Goal: Transaction & Acquisition: Purchase product/service

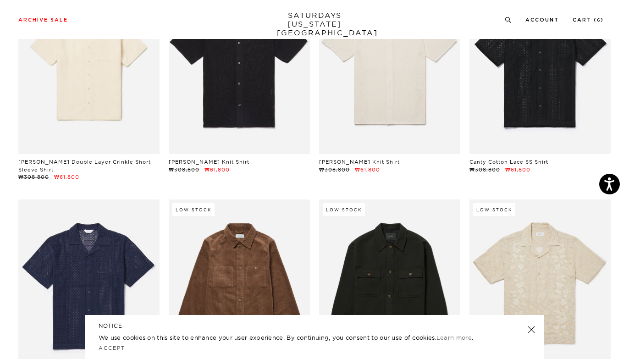
scroll to position [5591, 0]
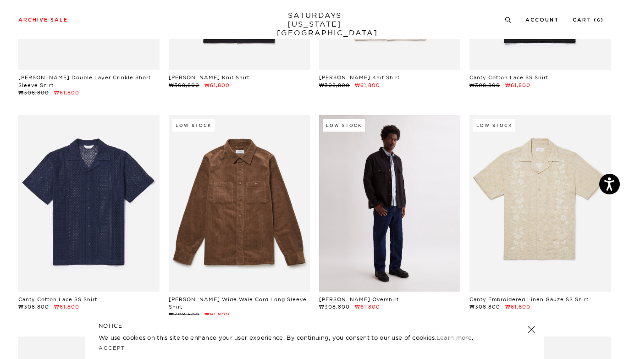
click at [342, 240] on link at bounding box center [389, 203] width 141 height 176
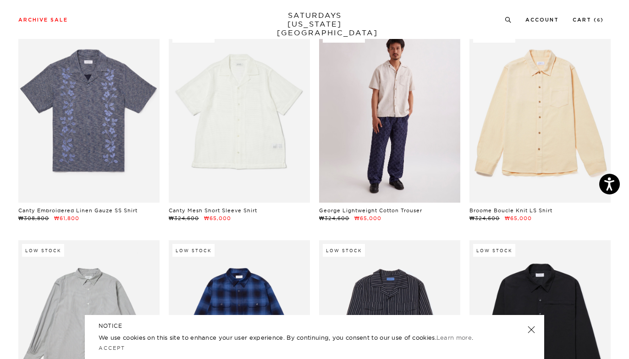
scroll to position [6064, 0]
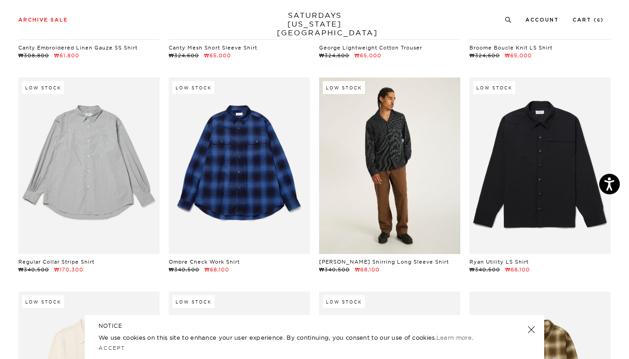
click at [366, 172] on link at bounding box center [389, 165] width 141 height 176
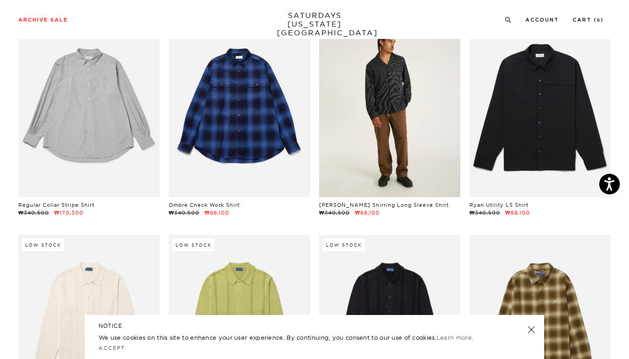
scroll to position [6257, 0]
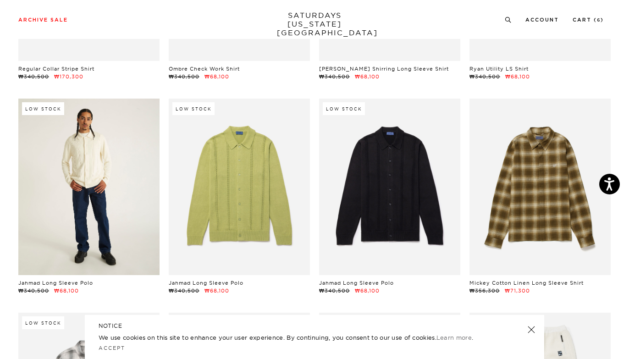
click at [124, 187] on link at bounding box center [88, 187] width 141 height 176
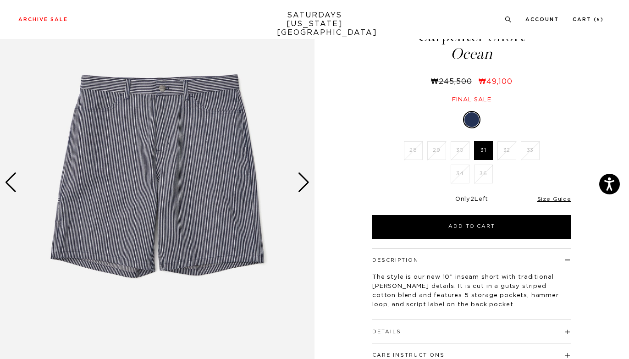
scroll to position [61, 0]
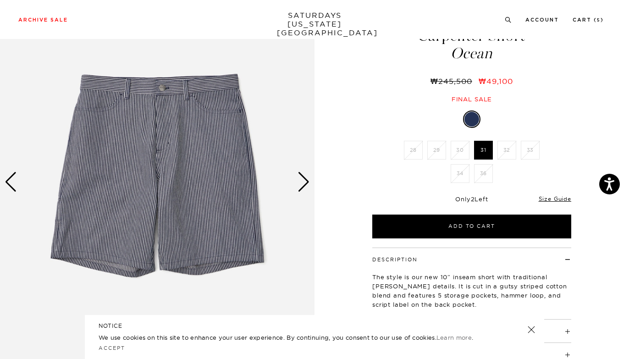
click at [455, 263] on div "The style is our new 10” inseam short with traditional Carpenter details. It is…" at bounding box center [471, 287] width 199 height 48
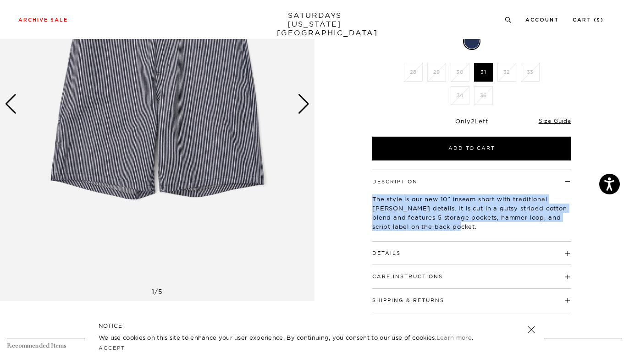
click at [300, 109] on div "Next slide" at bounding box center [303, 104] width 12 height 20
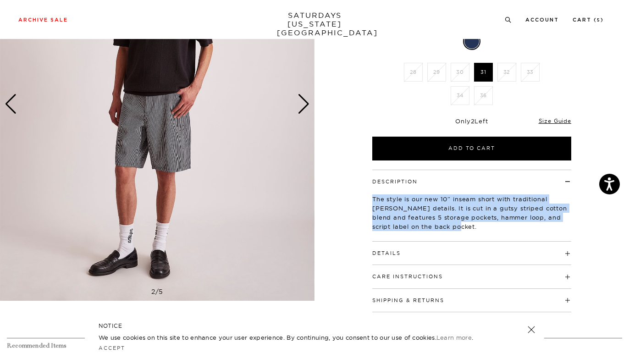
click at [300, 109] on div "Next slide" at bounding box center [303, 104] width 12 height 20
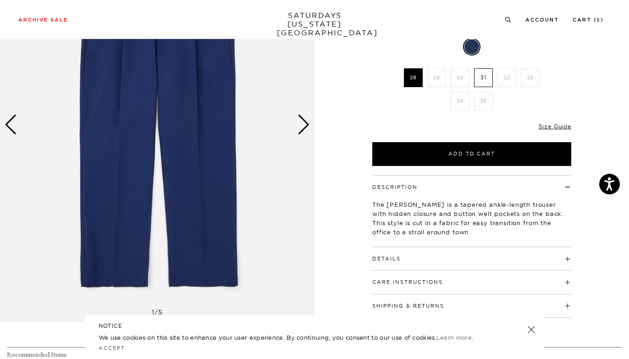
scroll to position [118, 0]
click at [580, 17] on li "Cart ( 5 )" at bounding box center [587, 19] width 31 height 8
click at [580, 17] on link "Cart ( 5 )" at bounding box center [587, 19] width 31 height 5
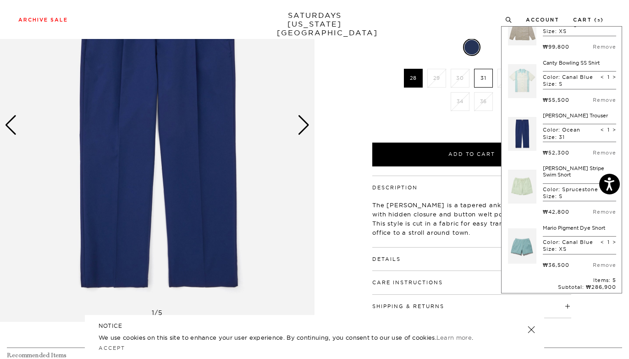
scroll to position [29, 0]
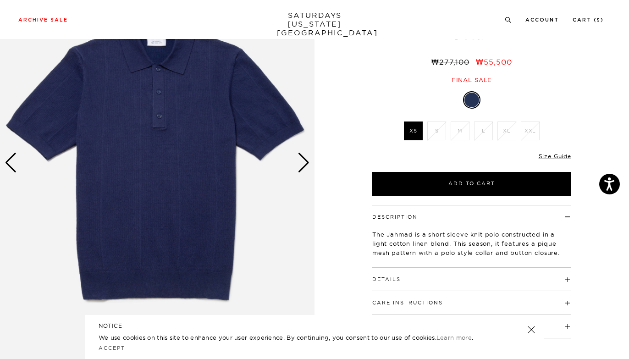
scroll to position [41, 0]
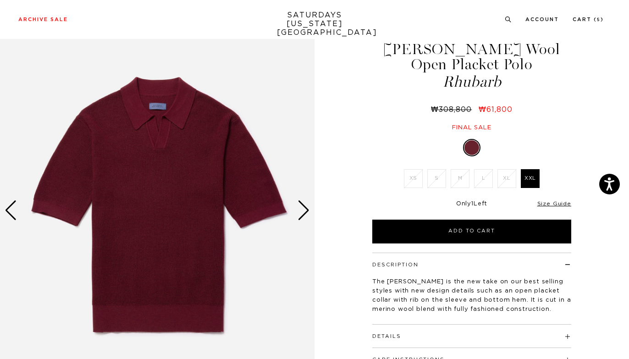
scroll to position [36, 0]
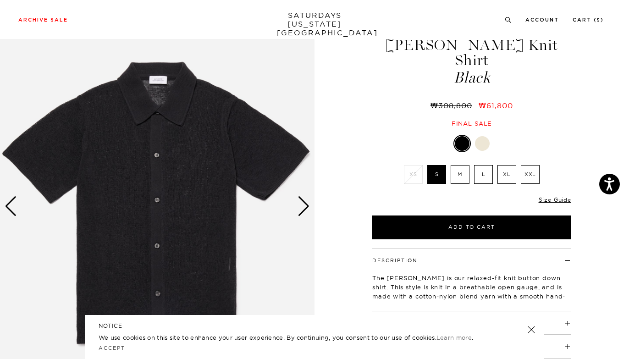
scroll to position [37, 0]
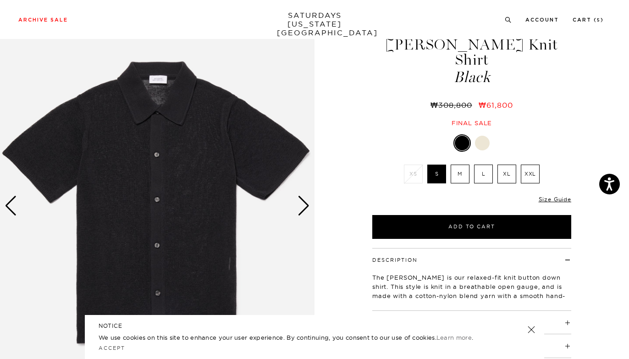
click at [301, 207] on div "Next slide" at bounding box center [303, 206] width 12 height 20
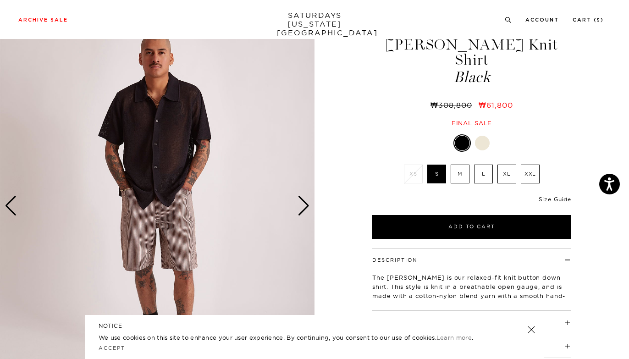
click at [301, 207] on div "Next slide" at bounding box center [303, 206] width 12 height 20
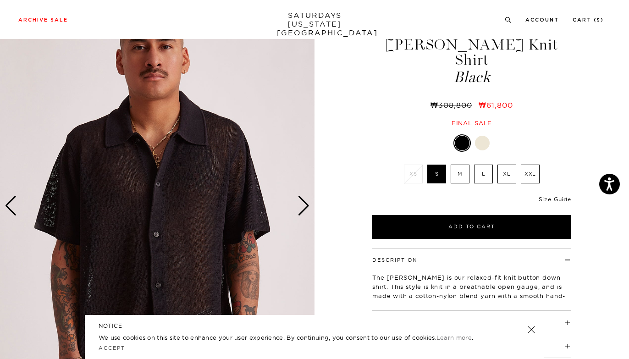
click at [301, 207] on div "Next slide" at bounding box center [303, 206] width 12 height 20
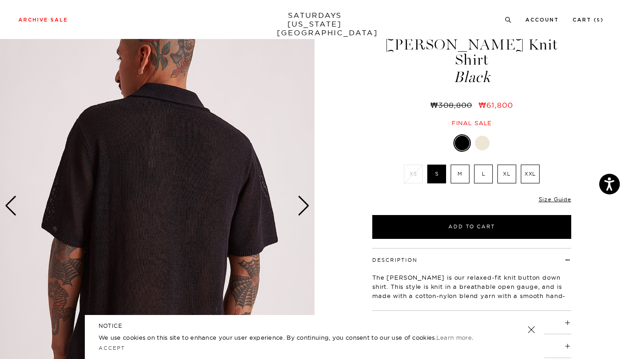
click at [301, 207] on div "Next slide" at bounding box center [303, 206] width 12 height 20
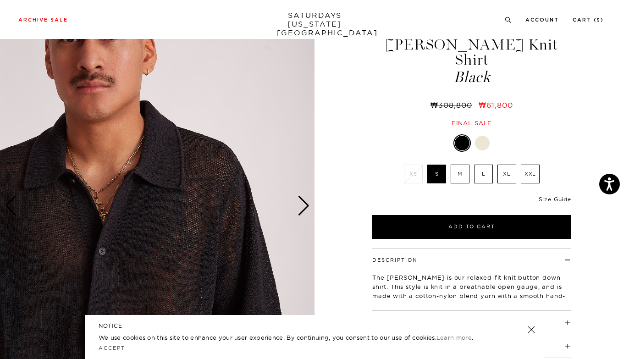
click at [474, 135] on link at bounding box center [482, 143] width 16 height 16
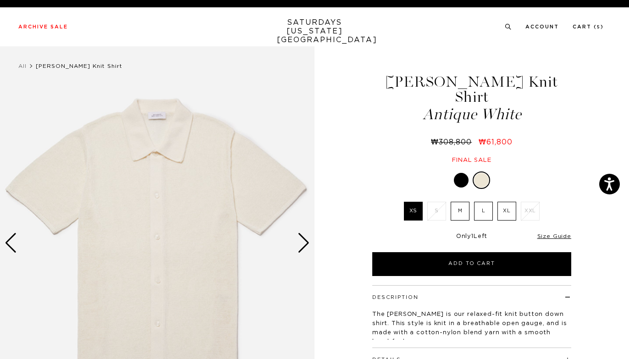
scroll to position [6, 0]
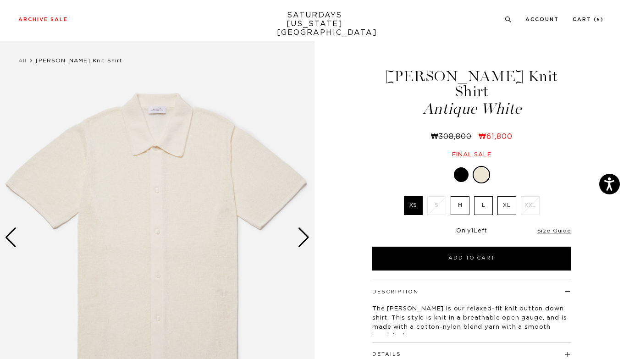
click at [307, 237] on div "Next slide" at bounding box center [303, 237] width 12 height 20
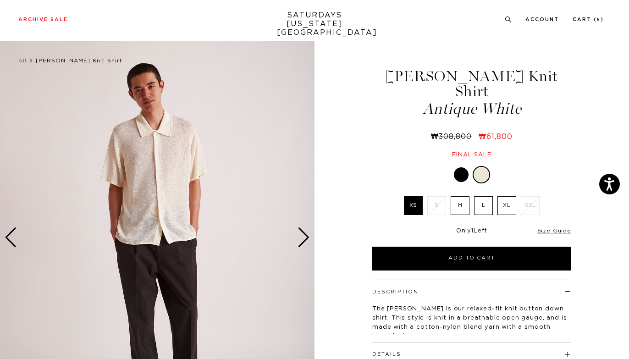
click at [307, 237] on div "Next slide" at bounding box center [303, 237] width 12 height 20
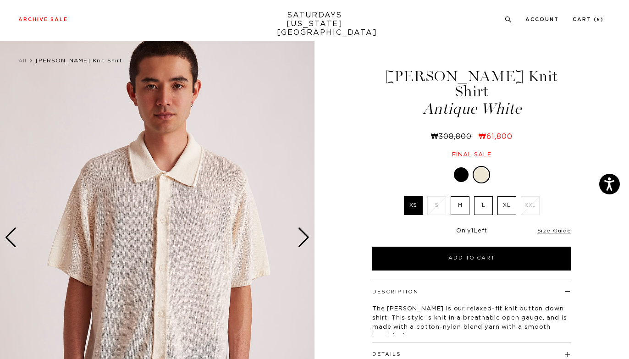
click at [307, 237] on div "Next slide" at bounding box center [303, 237] width 12 height 20
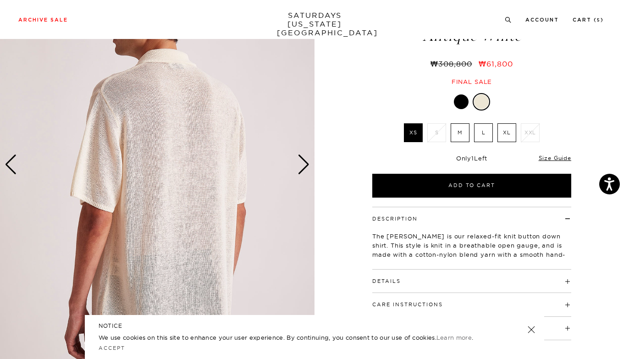
scroll to position [80, 0]
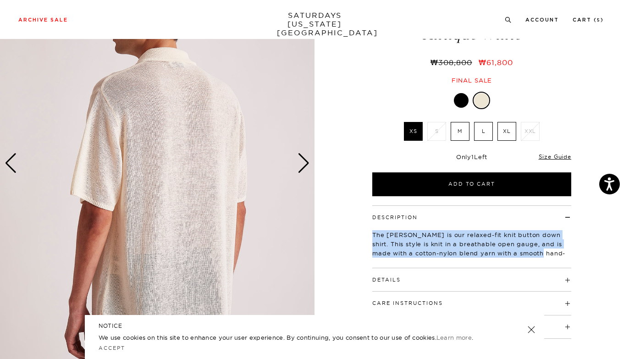
drag, startPoint x: 399, startPoint y: 212, endPoint x: 523, endPoint y: 237, distance: 126.7
click at [523, 237] on div "The Kenneth is our relaxed-fit knit button down shirt. This style is knit in a …" at bounding box center [471, 245] width 199 height 48
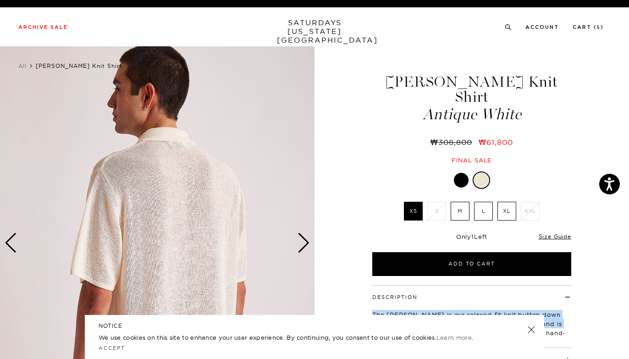
scroll to position [0, 0]
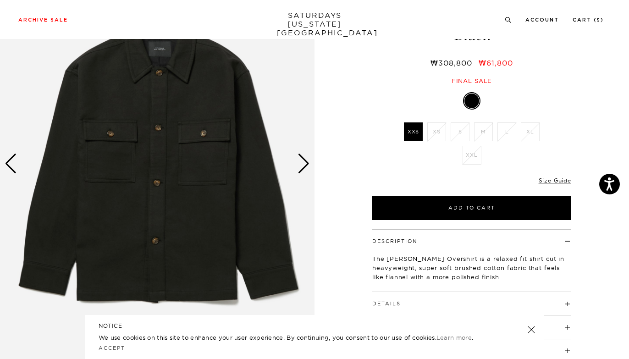
scroll to position [54, 0]
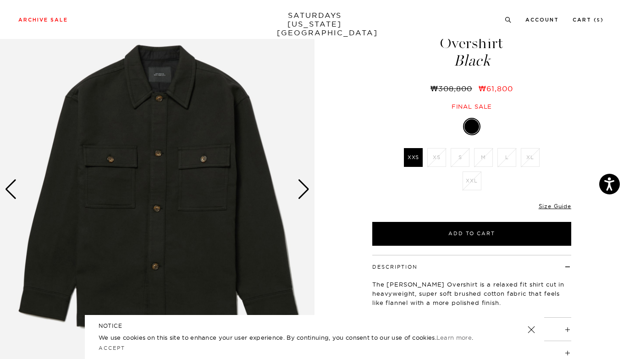
click at [300, 189] on div "Next slide" at bounding box center [303, 189] width 12 height 20
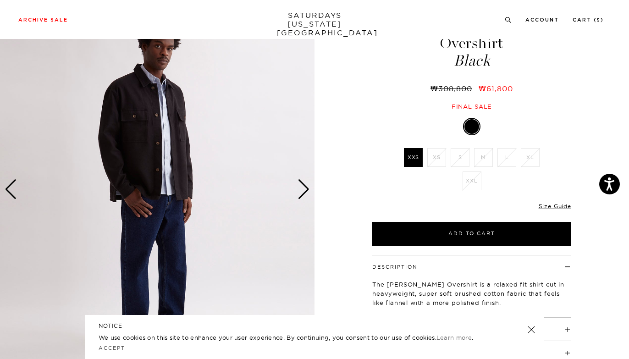
click at [300, 189] on div "Next slide" at bounding box center [303, 189] width 12 height 20
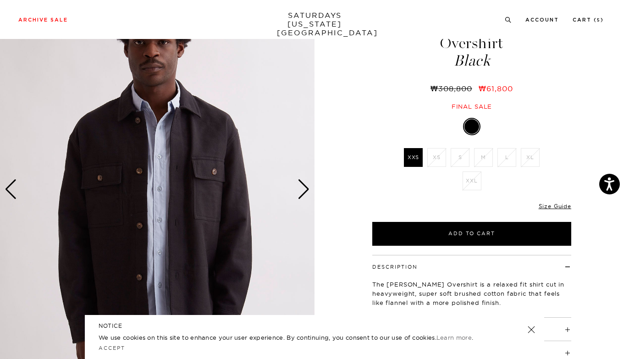
click at [300, 189] on div "Next slide" at bounding box center [303, 189] width 12 height 20
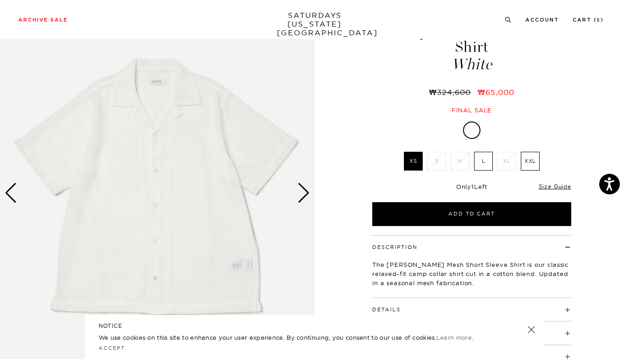
scroll to position [50, 0]
click at [304, 194] on div "Next slide" at bounding box center [303, 192] width 12 height 20
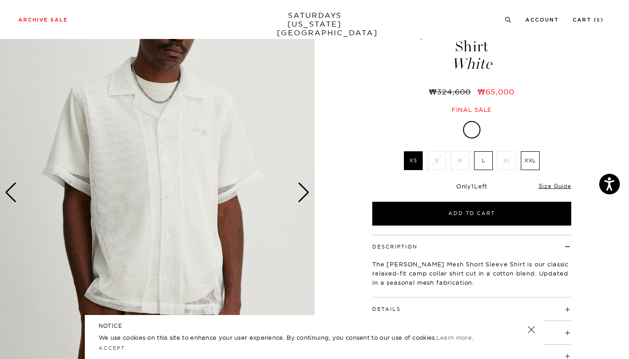
click at [304, 194] on div "Next slide" at bounding box center [303, 192] width 12 height 20
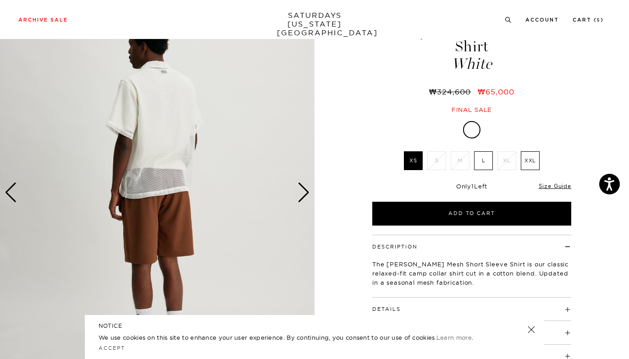
click at [304, 194] on div "Next slide" at bounding box center [303, 192] width 12 height 20
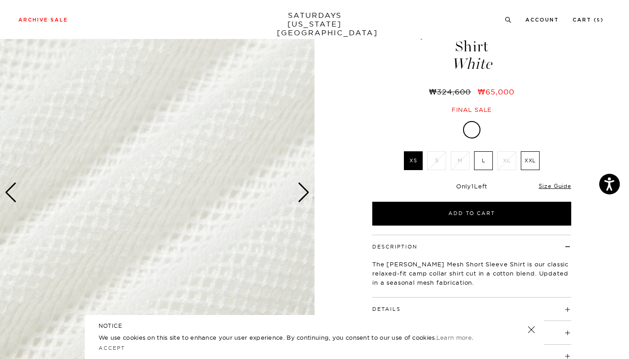
click at [304, 194] on div "Next slide" at bounding box center [303, 192] width 12 height 20
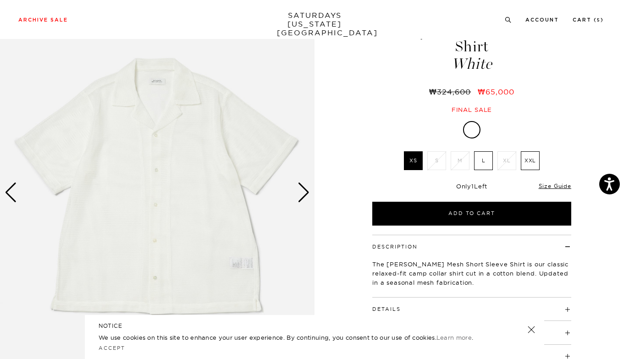
click at [304, 194] on div "Next slide" at bounding box center [303, 192] width 12 height 20
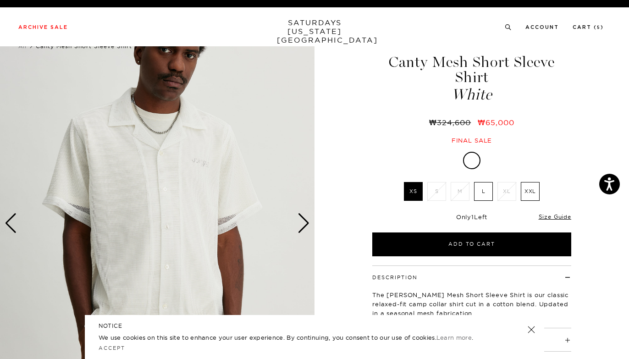
scroll to position [0, 0]
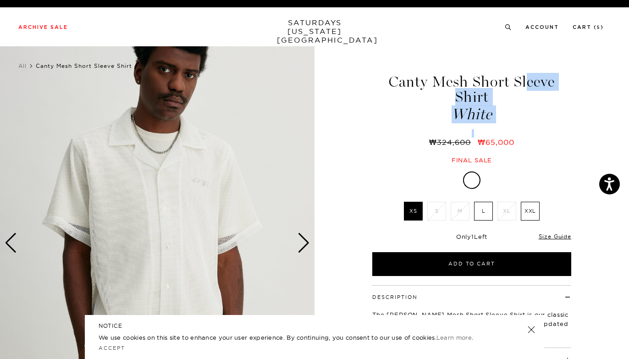
drag, startPoint x: 382, startPoint y: 73, endPoint x: 443, endPoint y: 176, distance: 118.8
click at [441, 166] on div "[PERSON_NAME] Mesh Short Sleeve Shirt White ₩324,600 ₩65,000 Final sale [PERSON…" at bounding box center [471, 242] width 229 height 393
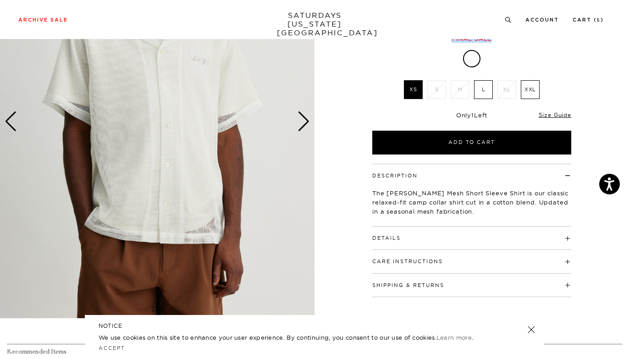
scroll to position [178, 0]
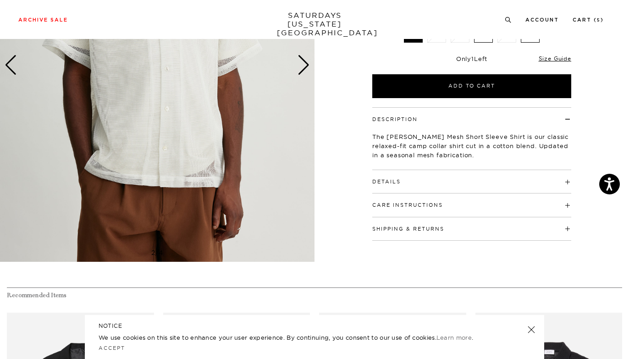
drag, startPoint x: 401, startPoint y: 133, endPoint x: 444, endPoint y: 185, distance: 66.7
click at [445, 184] on div "Description The Canty Mesh Short Sleeve Shirt is our classic relaxed-fit camp c…" at bounding box center [471, 173] width 229 height 133
click at [444, 185] on div "Details 85% Polyester / 15% Cotton Relaxed fit Open camp collar Button closure …" at bounding box center [471, 181] width 199 height 23
click at [392, 184] on div "Details 85% Polyester / 15% Cotton Relaxed fit Open camp collar Button closure …" at bounding box center [471, 181] width 199 height 23
click at [391, 184] on div "Details 85% Polyester / 15% Cotton Relaxed fit Open camp collar Button closure …" at bounding box center [471, 181] width 199 height 23
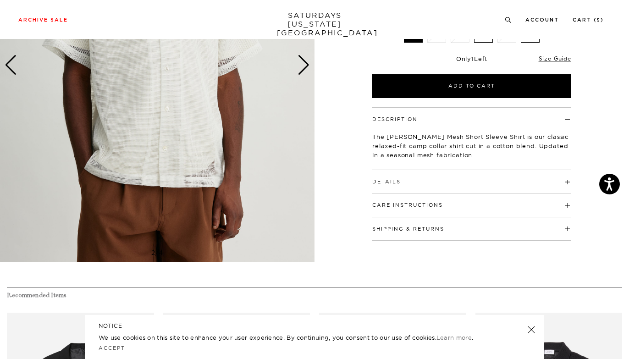
click at [391, 181] on button "Details" at bounding box center [386, 181] width 28 height 5
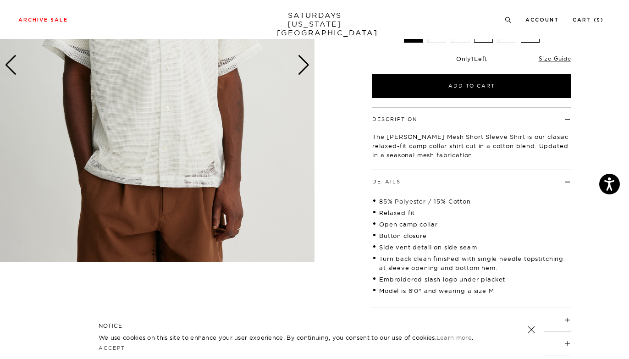
scroll to position [220, 0]
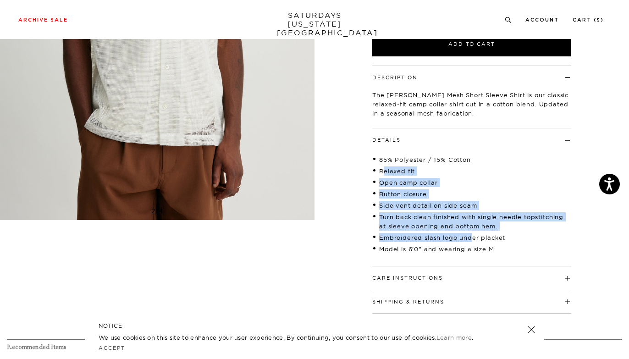
drag, startPoint x: 385, startPoint y: 167, endPoint x: 471, endPoint y: 235, distance: 109.6
click at [471, 235] on ul "85% Polyester / 15% Cotton Relaxed fit Open camp collar Button closure Side ven…" at bounding box center [471, 204] width 199 height 103
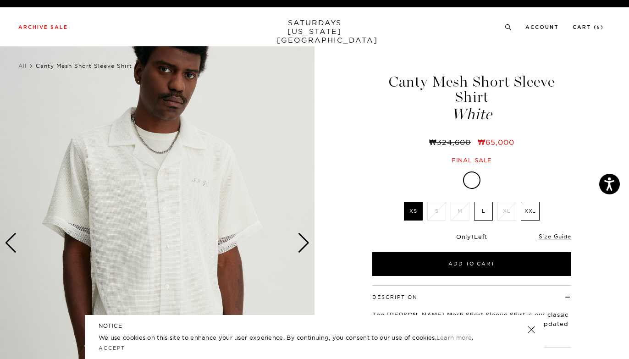
scroll to position [0, 2]
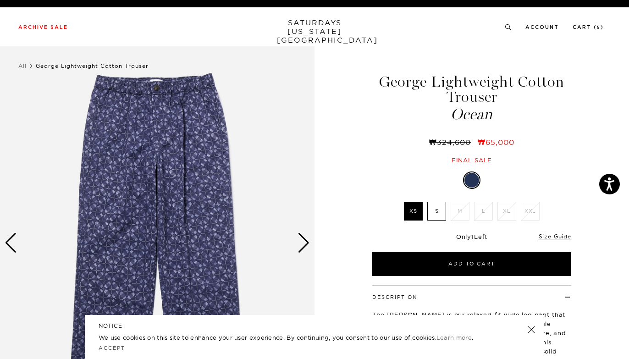
scroll to position [2, 0]
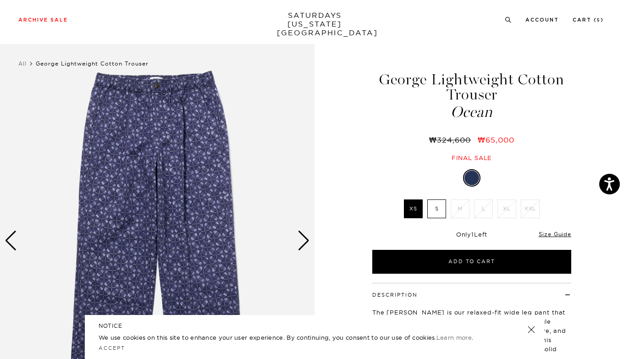
click at [434, 208] on label "S" at bounding box center [436, 208] width 19 height 19
click at [0, 0] on input "S" at bounding box center [0, 0] width 0 height 0
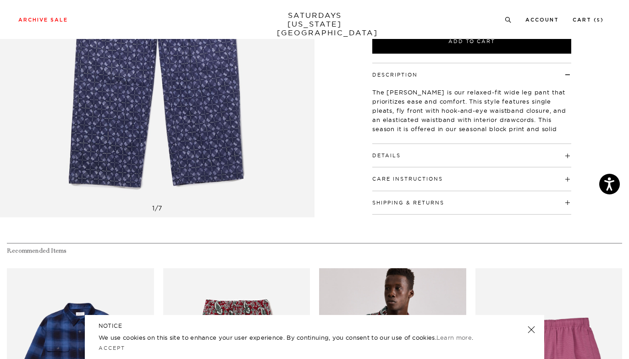
scroll to position [215, 0]
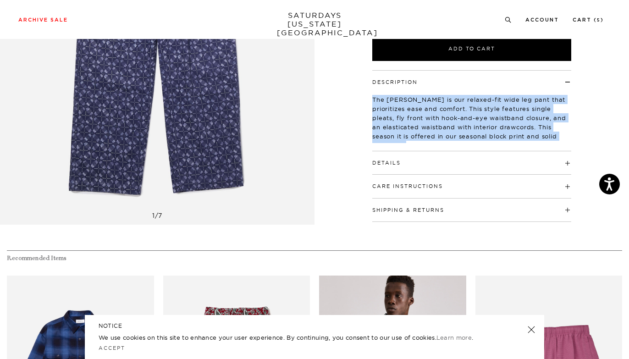
drag, startPoint x: 373, startPoint y: 94, endPoint x: 556, endPoint y: 141, distance: 188.8
click at [556, 142] on div "Description The George is our relaxed-fit wide leg pant that prioritizes ease a…" at bounding box center [471, 110] width 199 height 81
click at [556, 141] on div "The George is our relaxed-fit wide leg pant that prioritizes ease and comfort. …" at bounding box center [471, 119] width 199 height 66
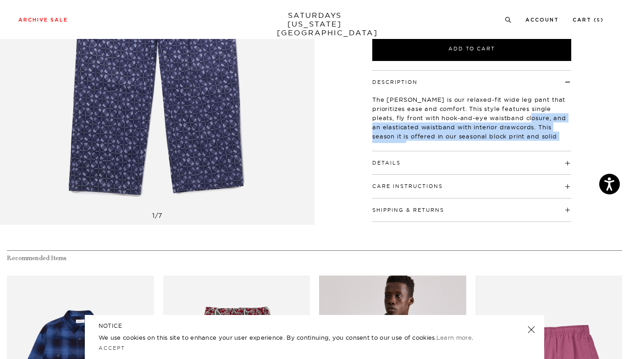
drag, startPoint x: 557, startPoint y: 140, endPoint x: 500, endPoint y: 112, distance: 63.6
click at [500, 112] on div "The George is our relaxed-fit wide leg pant that prioritizes ease and comfort. …" at bounding box center [471, 119] width 199 height 66
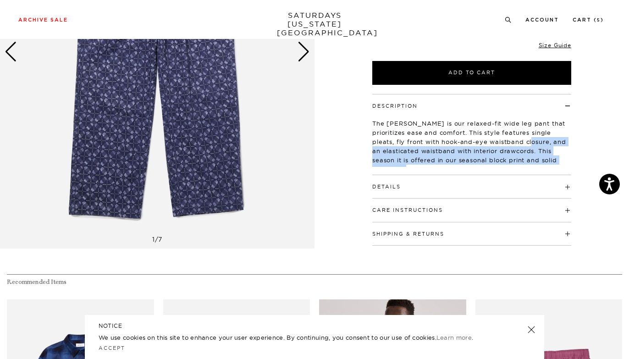
scroll to position [169, 0]
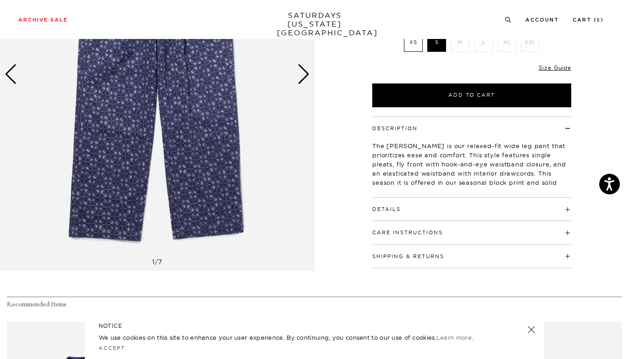
click at [545, 71] on div "Only 0 Left Size Guide" at bounding box center [471, 71] width 199 height 25
click at [545, 69] on link "Size Guide" at bounding box center [555, 67] width 33 height 7
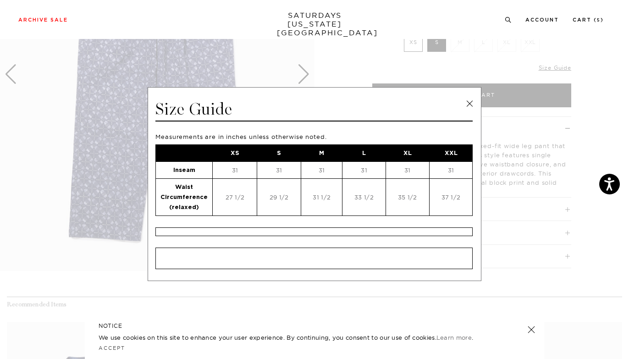
click at [465, 102] on link at bounding box center [469, 104] width 14 height 14
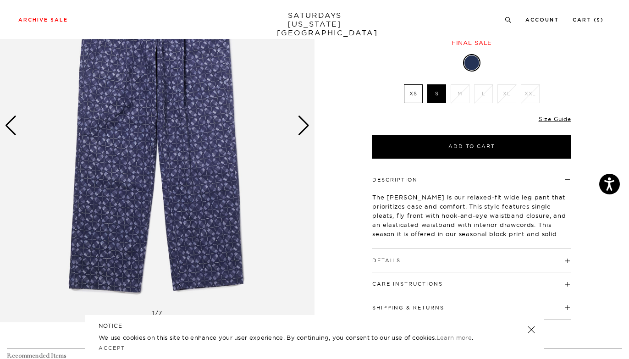
scroll to position [50, 0]
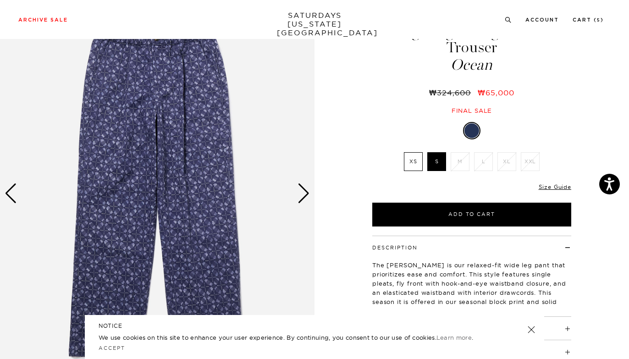
click at [308, 183] on div "Next slide" at bounding box center [303, 193] width 12 height 20
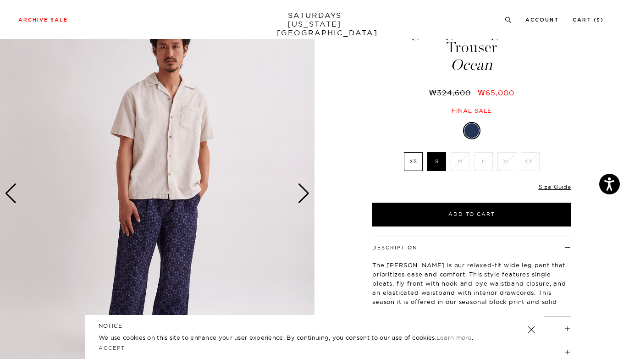
click at [308, 183] on div "Next slide" at bounding box center [303, 193] width 12 height 20
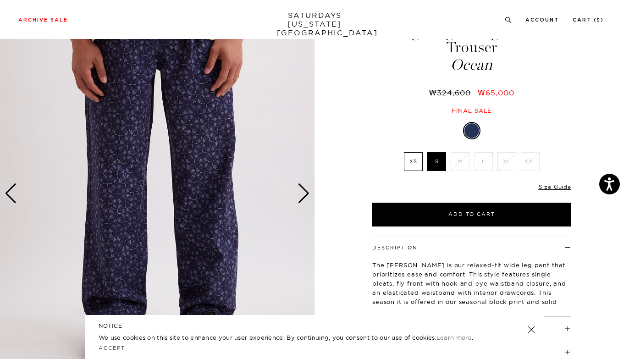
click at [308, 183] on div "Next slide" at bounding box center [303, 193] width 12 height 20
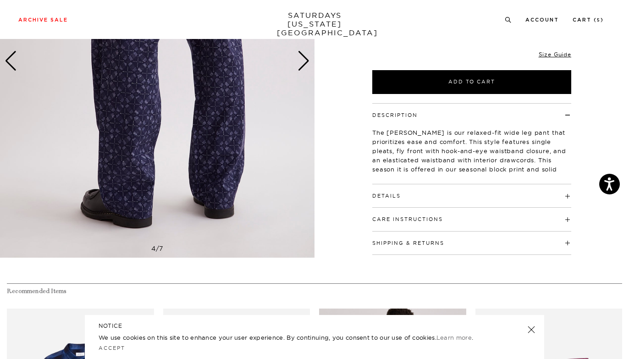
scroll to position [179, 0]
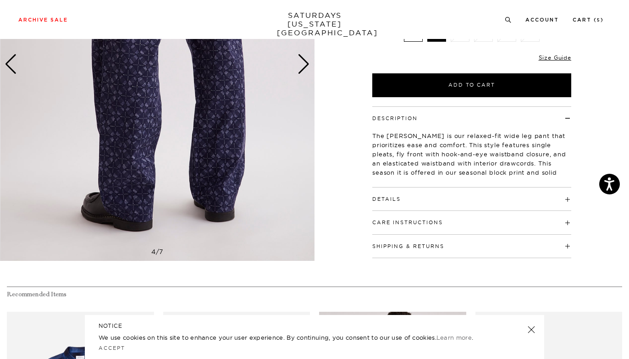
click at [303, 70] on div "Next slide" at bounding box center [303, 64] width 12 height 20
click at [305, 61] on div "Next slide" at bounding box center [303, 64] width 12 height 20
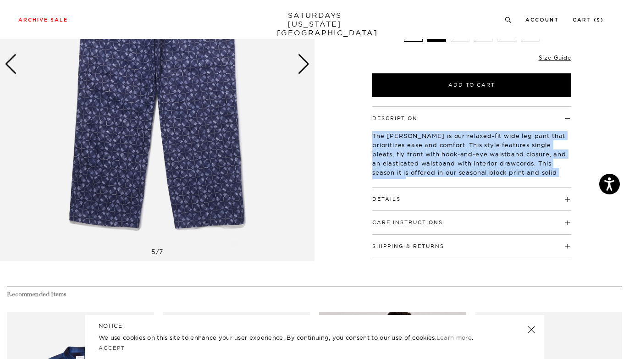
drag, startPoint x: 380, startPoint y: 128, endPoint x: 564, endPoint y: 178, distance: 190.3
click at [564, 178] on div "Description The George is our relaxed-fit wide leg pant that prioritizes ease a…" at bounding box center [471, 146] width 199 height 81
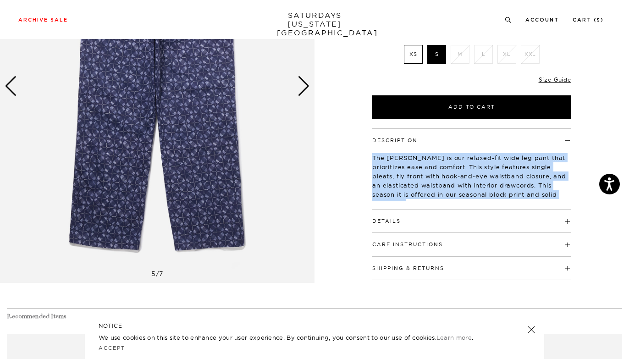
scroll to position [104, 0]
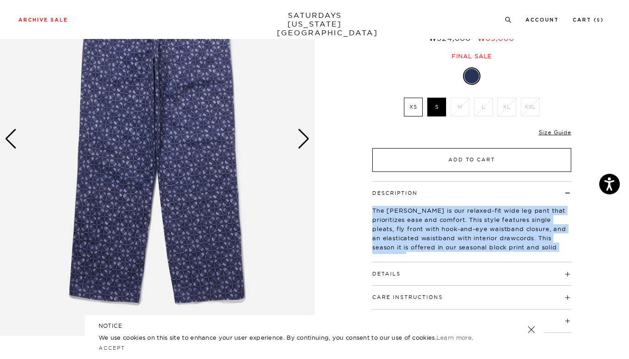
click at [414, 156] on button "Add to Cart" at bounding box center [471, 160] width 199 height 24
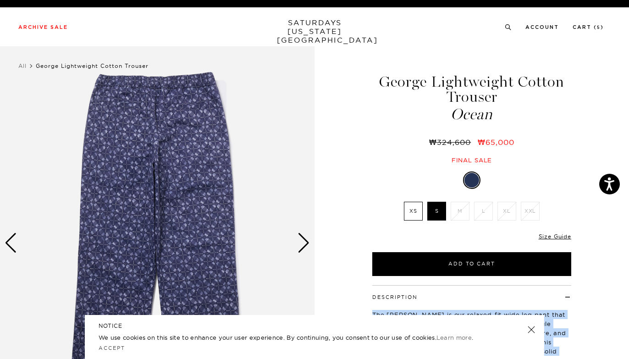
scroll to position [0, 0]
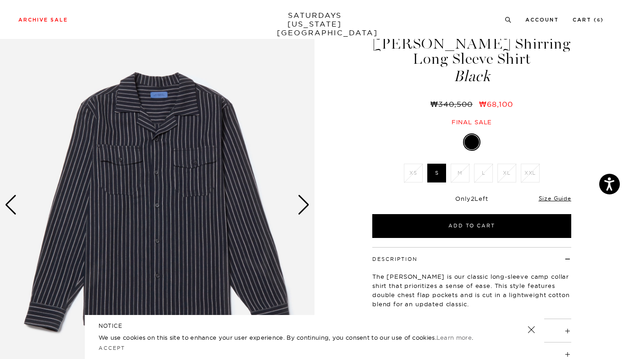
scroll to position [39, 0]
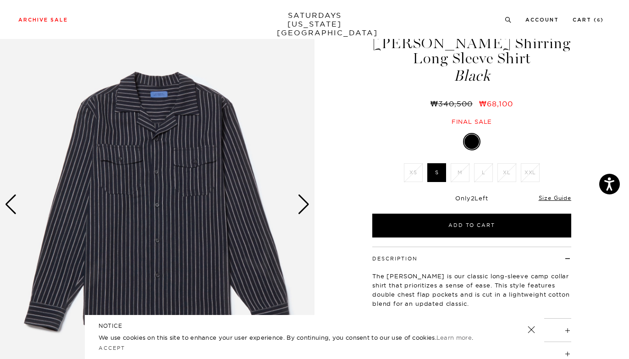
click at [296, 212] on img at bounding box center [157, 204] width 314 height 393
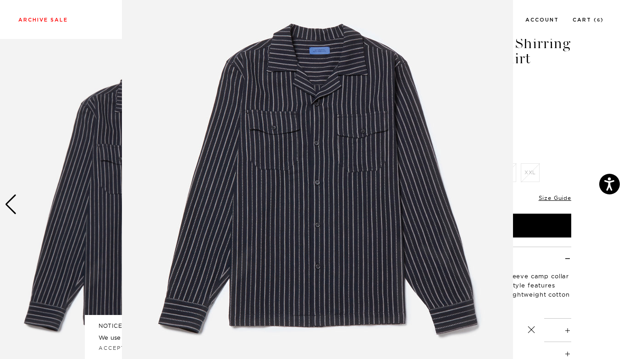
click at [305, 196] on img at bounding box center [317, 181] width 391 height 469
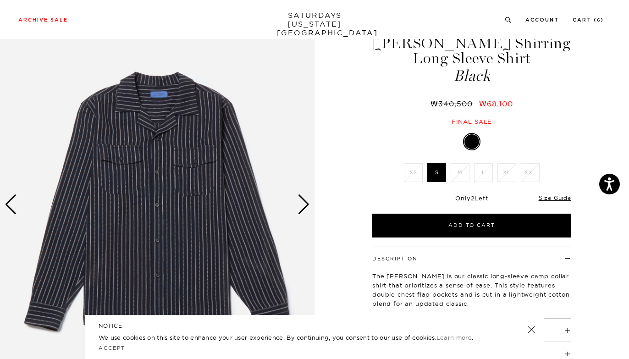
click at [307, 203] on div "Next slide" at bounding box center [303, 204] width 12 height 20
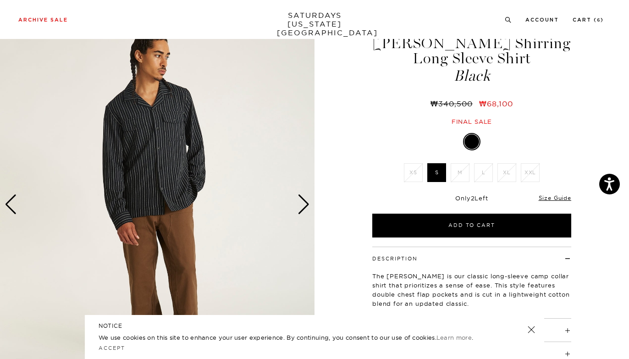
click at [307, 203] on div "Next slide" at bounding box center [303, 204] width 12 height 20
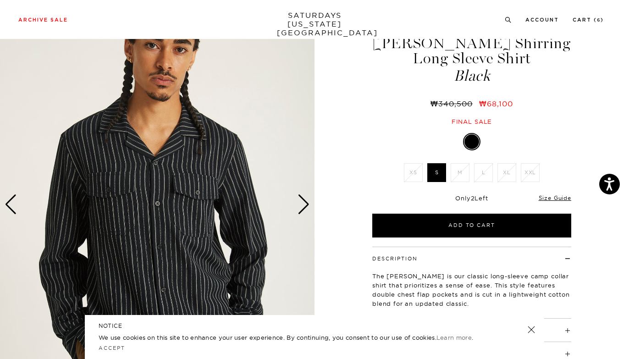
click at [307, 203] on div "Next slide" at bounding box center [303, 204] width 12 height 20
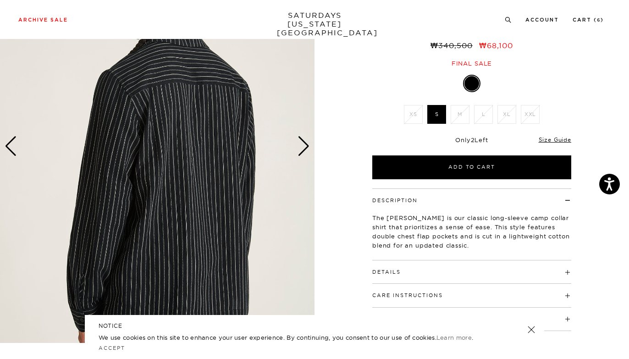
scroll to position [98, 0]
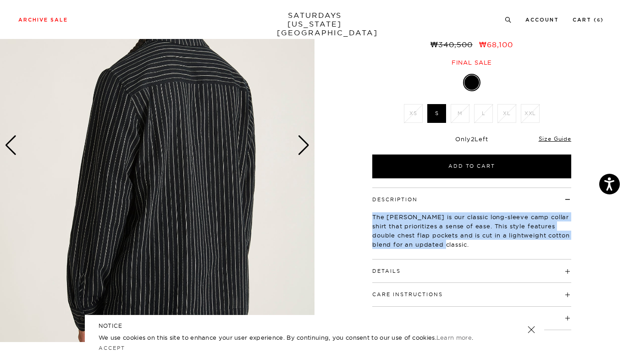
drag, startPoint x: 368, startPoint y: 208, endPoint x: 465, endPoint y: 253, distance: 107.5
click at [465, 253] on div "Description The Marco is our classic long-sleeve camp collar shirt that priorit…" at bounding box center [471, 258] width 229 height 143
click at [465, 253] on div "Description The Marco is our classic long-sleeve camp collar shirt that priorit…" at bounding box center [471, 223] width 199 height 72
drag, startPoint x: 429, startPoint y: 215, endPoint x: 462, endPoint y: 240, distance: 41.7
click at [462, 240] on p "The Marco is our classic long-sleeve camp collar shirt that prioritizes a sense…" at bounding box center [471, 230] width 199 height 37
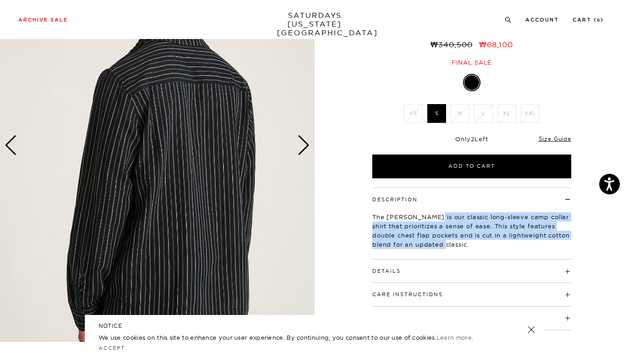
click at [462, 240] on p "The Marco is our classic long-sleeve camp collar shirt that prioritizes a sense…" at bounding box center [471, 230] width 199 height 37
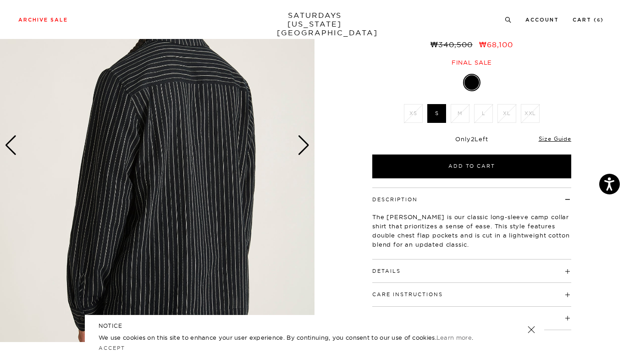
scroll to position [92, 0]
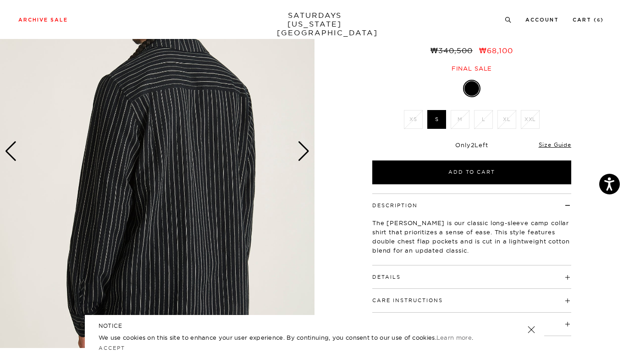
click at [428, 270] on h4 "Details" at bounding box center [471, 272] width 199 height 15
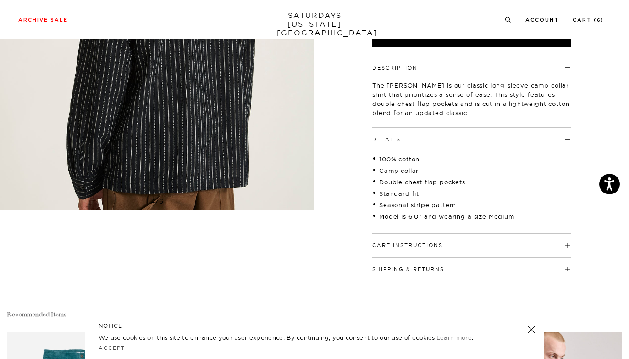
scroll to position [86, 0]
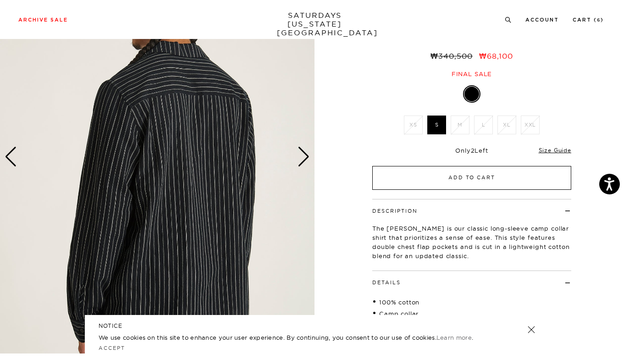
click at [400, 172] on button "Add to Cart" at bounding box center [471, 178] width 199 height 24
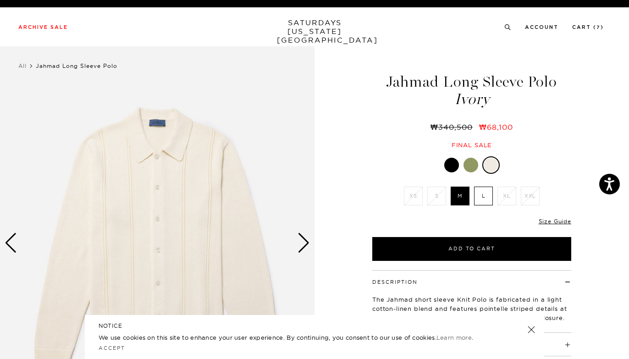
click at [458, 160] on link at bounding box center [452, 165] width 16 height 16
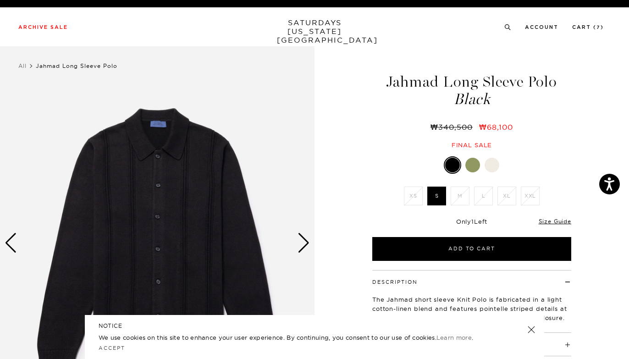
click at [303, 244] on div "Next slide" at bounding box center [303, 243] width 12 height 20
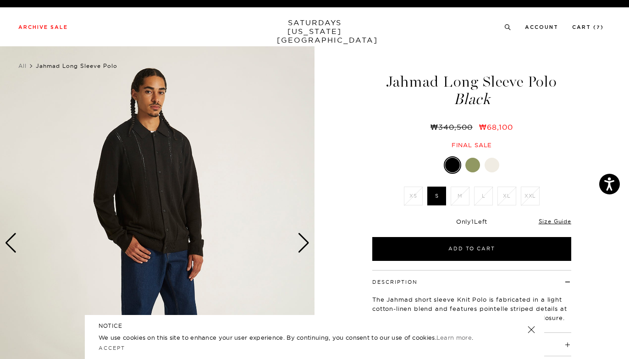
click at [303, 244] on div "Next slide" at bounding box center [303, 243] width 12 height 20
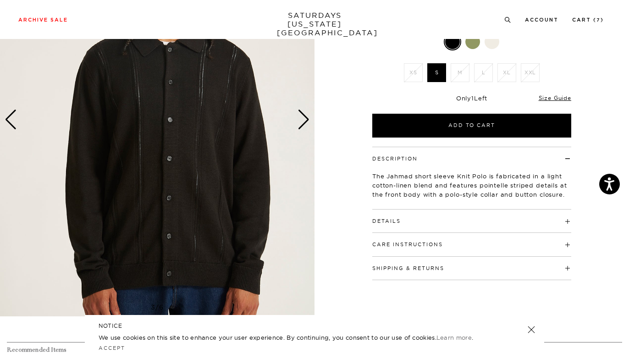
scroll to position [104, 0]
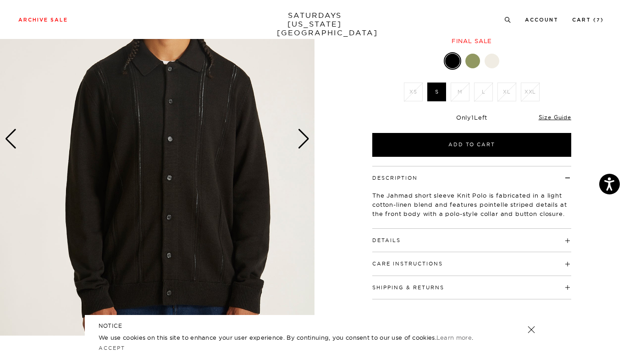
click at [301, 133] on div "Next slide" at bounding box center [303, 139] width 12 height 20
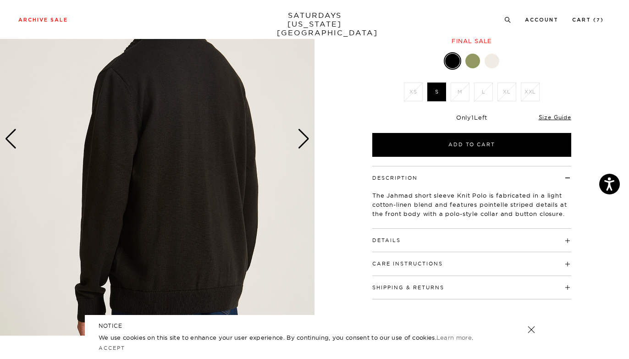
click at [416, 265] on button "Care Instructions" at bounding box center [407, 263] width 71 height 5
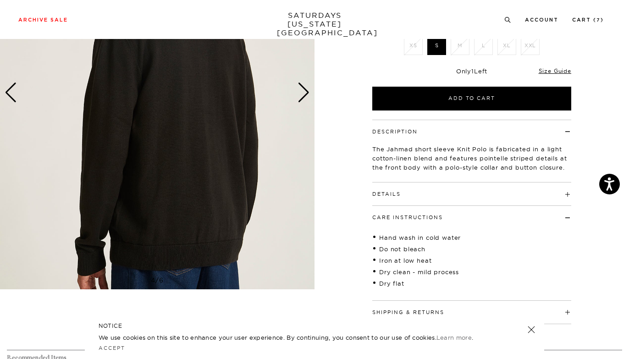
scroll to position [158, 0]
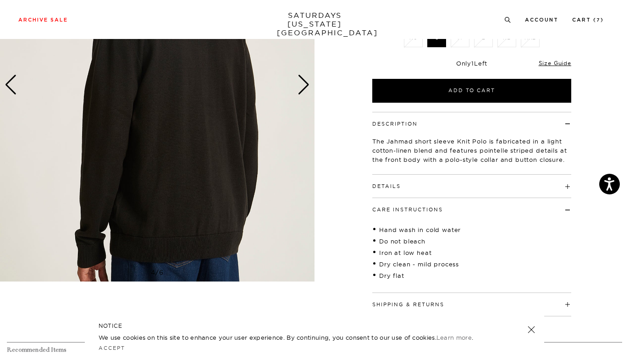
click at [395, 186] on button "Details" at bounding box center [386, 186] width 28 height 5
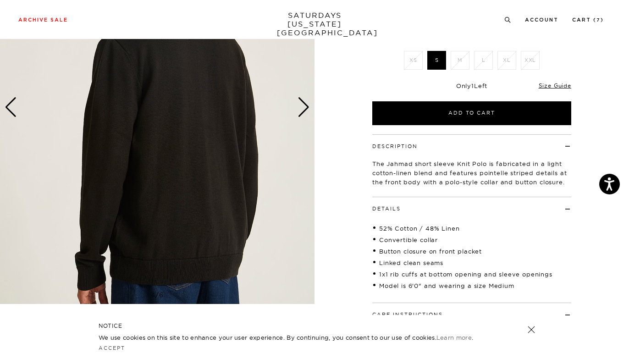
scroll to position [105, 0]
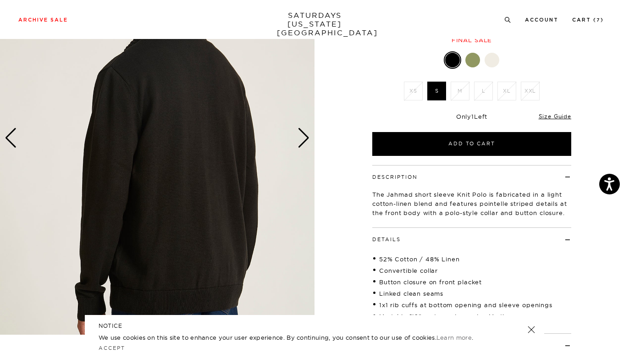
click at [473, 59] on div at bounding box center [472, 60] width 15 height 15
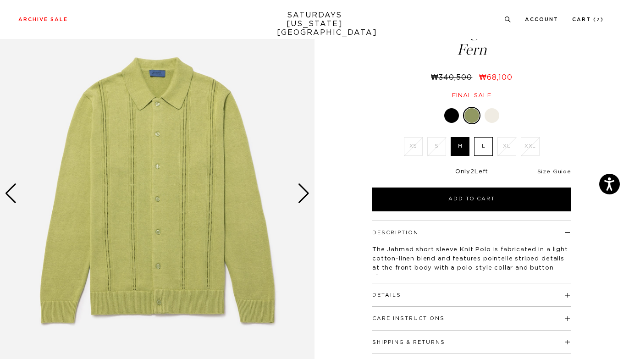
scroll to position [49, 0]
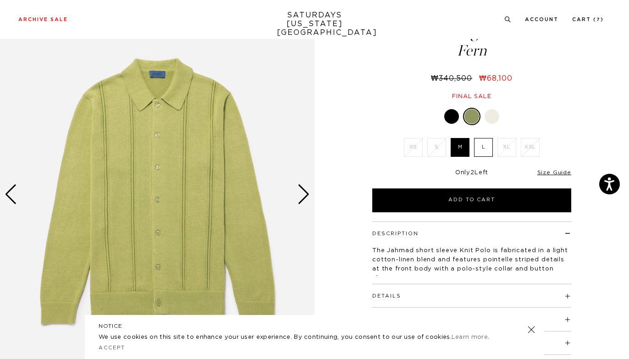
click at [490, 114] on div at bounding box center [491, 116] width 15 height 15
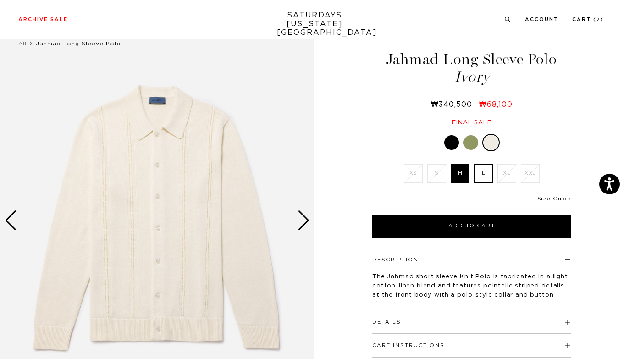
click at [447, 138] on div at bounding box center [451, 142] width 15 height 15
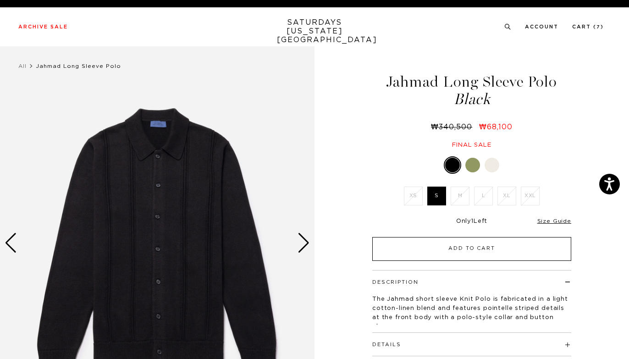
click at [426, 247] on button "Add to Cart" at bounding box center [471, 249] width 199 height 24
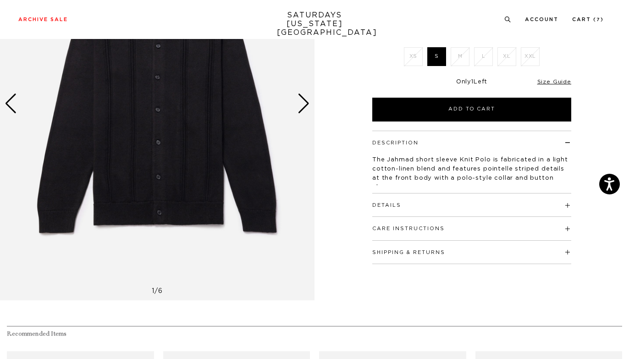
scroll to position [141, 0]
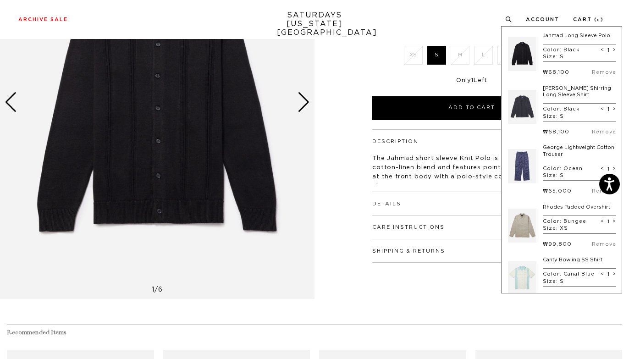
click at [399, 162] on p "The Jahmad short sleeve Knit Polo is fabricated in a light cotton-linen blend a…" at bounding box center [471, 172] width 199 height 37
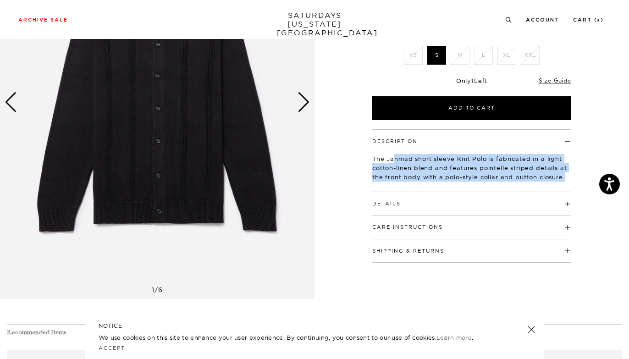
drag, startPoint x: 395, startPoint y: 156, endPoint x: 534, endPoint y: 180, distance: 140.5
click at [535, 181] on div "The Jahmad short sleeve Knit Polo is fabricated in a light cotton-linen blend a…" at bounding box center [471, 164] width 199 height 39
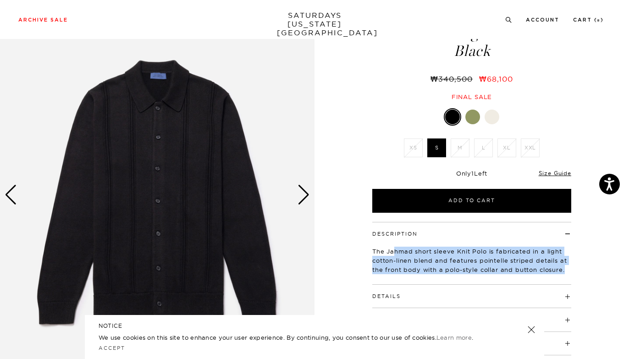
click at [306, 187] on div "Next slide" at bounding box center [303, 195] width 12 height 20
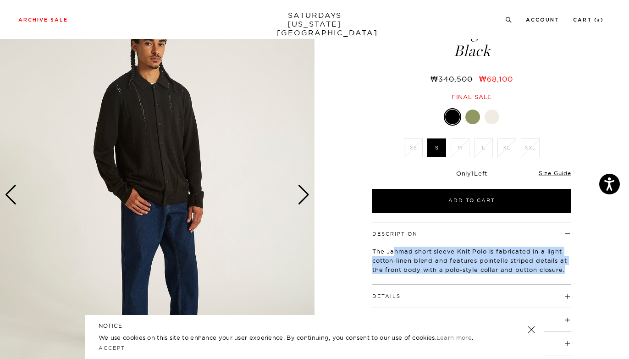
click at [306, 187] on div "Next slide" at bounding box center [303, 195] width 12 height 20
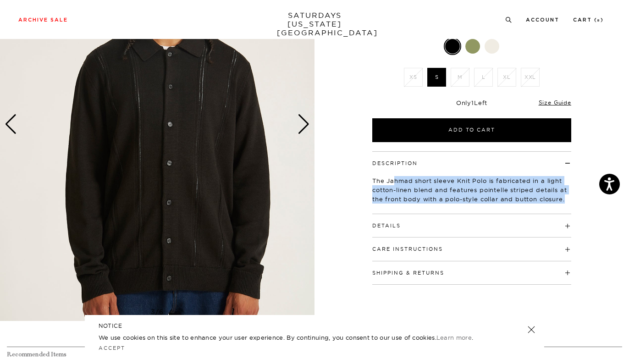
scroll to position [183, 0]
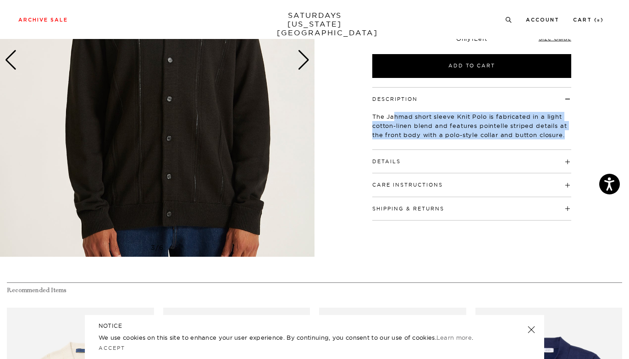
click at [164, 175] on img at bounding box center [157, 59] width 314 height 393
click at [186, 165] on img at bounding box center [157, 59] width 314 height 393
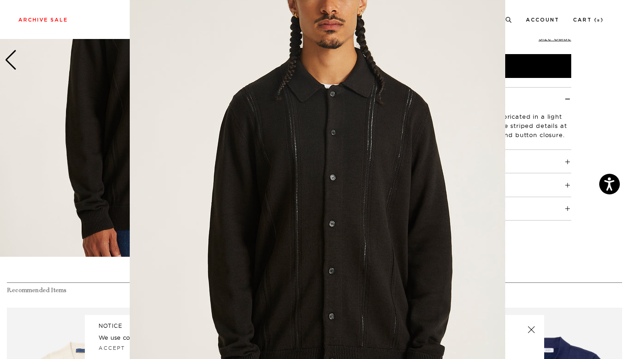
scroll to position [61, 0]
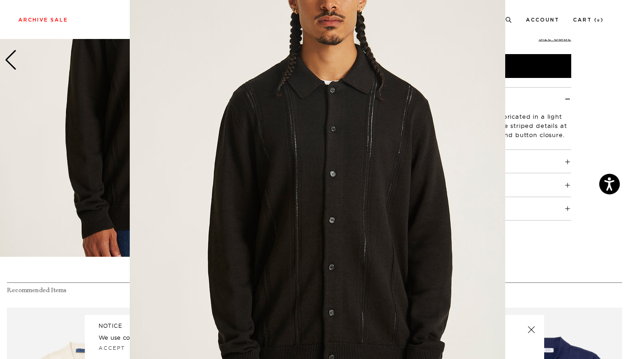
click at [532, 267] on figure at bounding box center [314, 179] width 629 height 359
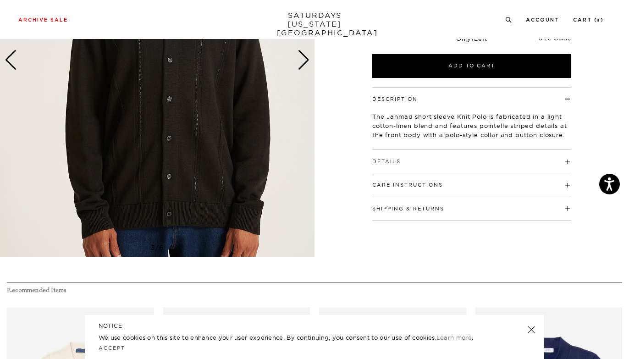
click at [303, 61] on div "Next slide" at bounding box center [303, 60] width 12 height 20
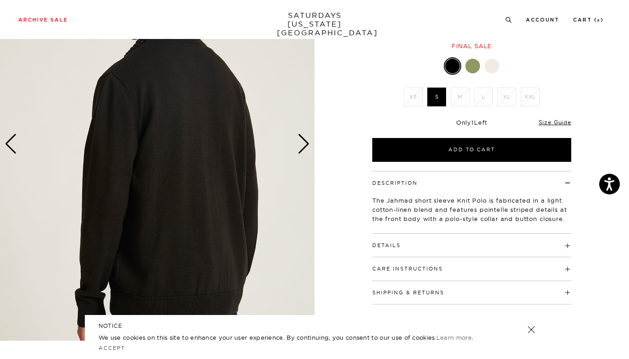
scroll to position [96, 0]
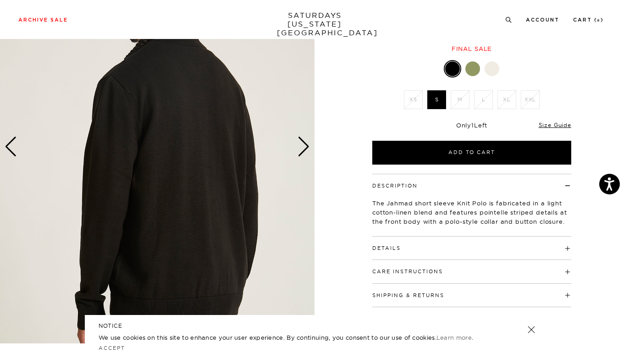
click at [306, 148] on div "Next slide" at bounding box center [303, 147] width 12 height 20
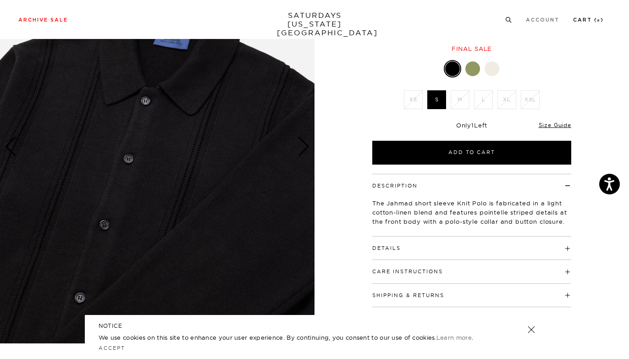
drag, startPoint x: 584, startPoint y: 22, endPoint x: 574, endPoint y: 45, distance: 25.5
click at [584, 22] on link "Cart ( 8 )" at bounding box center [588, 19] width 31 height 5
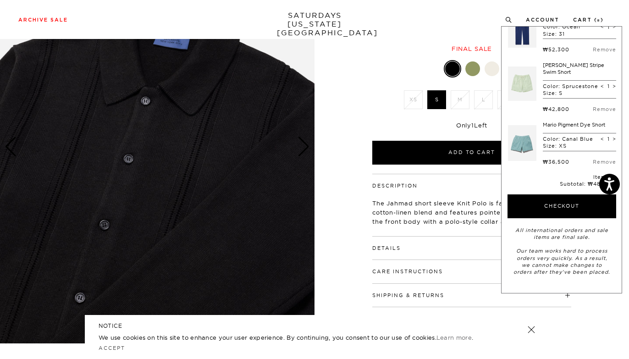
scroll to position [302, 0]
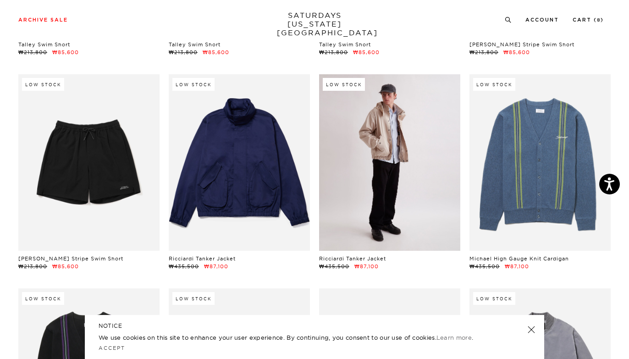
scroll to position [7808, 0]
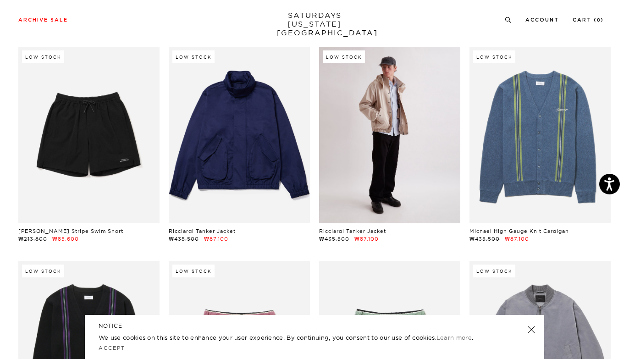
click at [385, 83] on link at bounding box center [389, 135] width 141 height 176
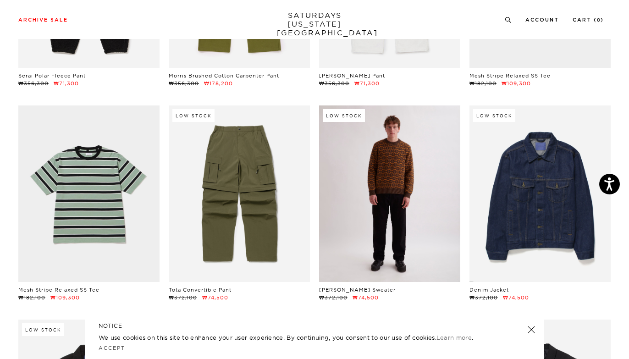
scroll to position [6822, 0]
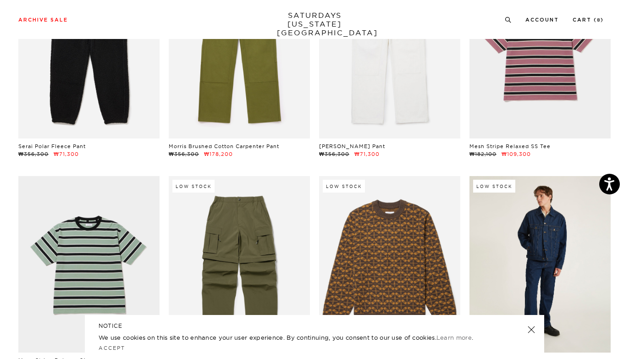
click at [547, 231] on link at bounding box center [539, 264] width 141 height 176
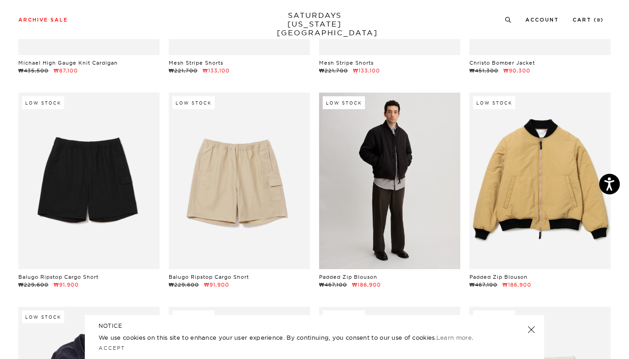
scroll to position [8192, 0]
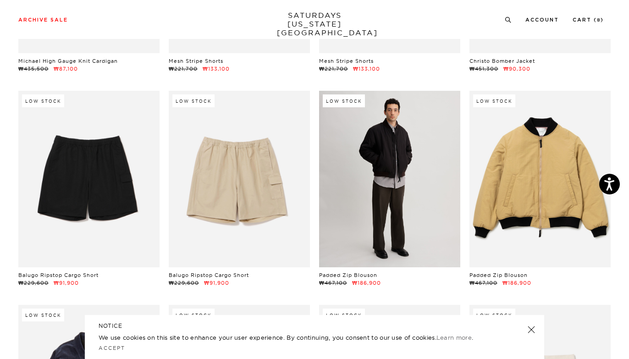
click at [349, 228] on link at bounding box center [389, 179] width 141 height 176
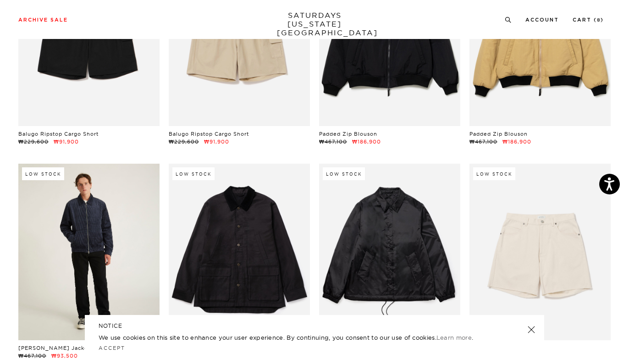
scroll to position [8333, 0]
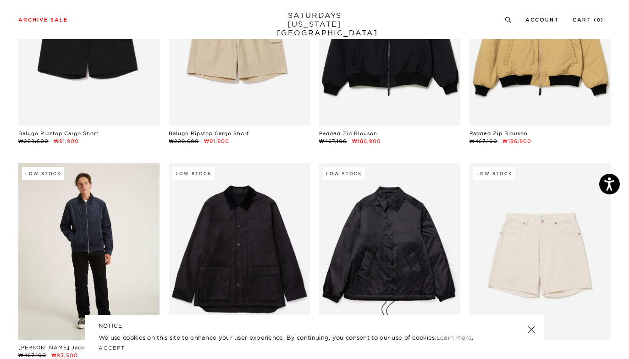
click at [156, 209] on link at bounding box center [88, 251] width 141 height 176
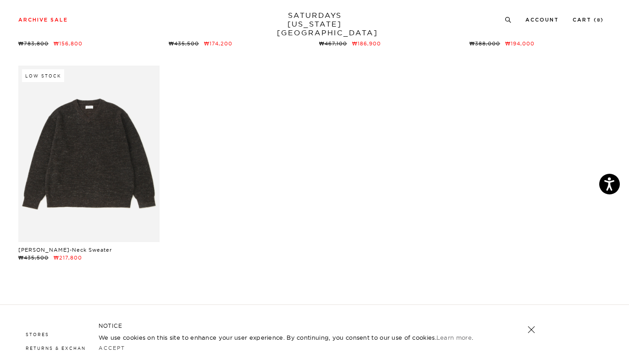
scroll to position [10356, 0]
click at [572, 17] on ul "USA Account Cart ( 8 )" at bounding box center [554, 19] width 99 height 8
click at [576, 17] on link "Cart ( 8 )" at bounding box center [587, 19] width 31 height 5
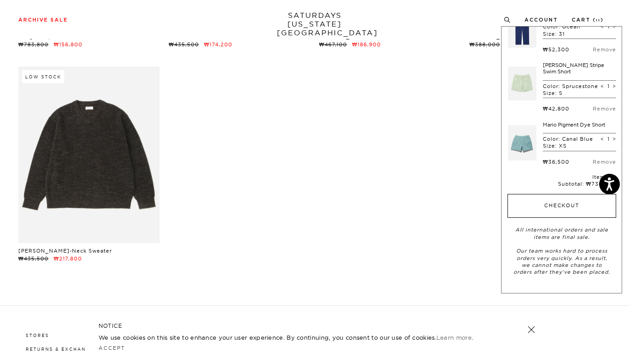
click at [531, 204] on button "Checkout" at bounding box center [561, 206] width 109 height 24
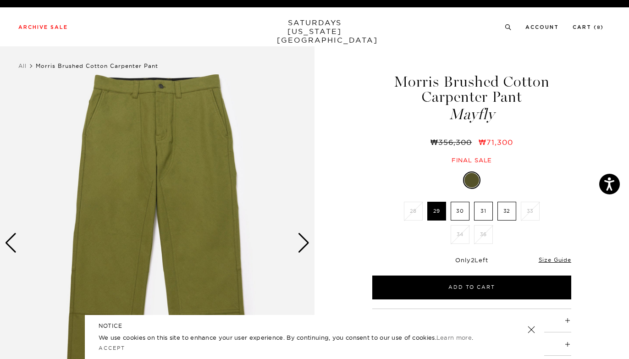
scroll to position [146, 0]
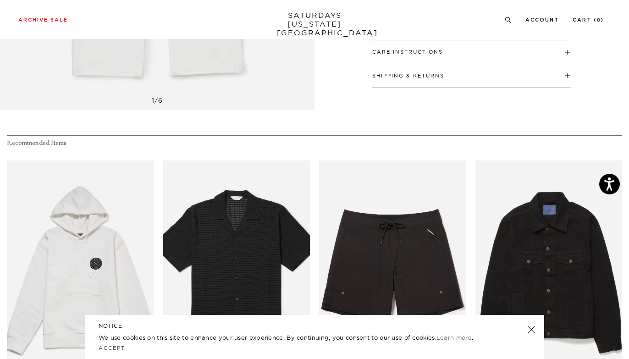
scroll to position [494, 0]
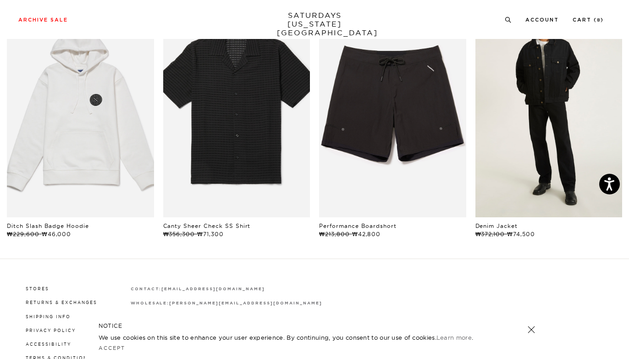
click at [544, 114] on link "files/M00034DE01-BLACK_07.jpg" at bounding box center [548, 107] width 147 height 220
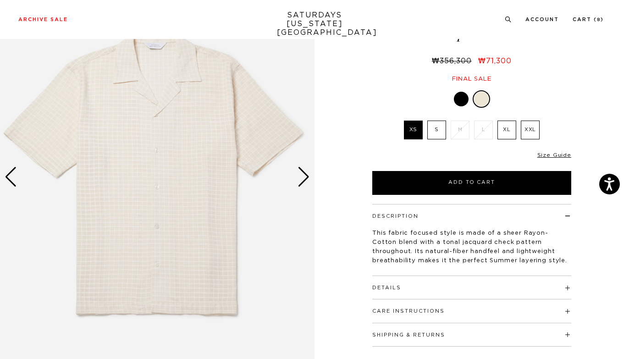
scroll to position [67, 0]
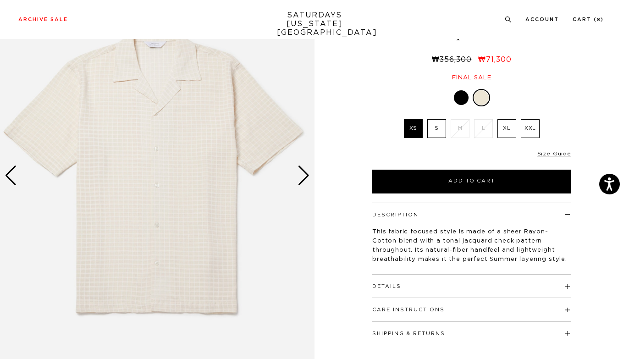
click at [436, 128] on label "S" at bounding box center [436, 128] width 19 height 19
click at [0, 0] on input "S" at bounding box center [0, 0] width 0 height 0
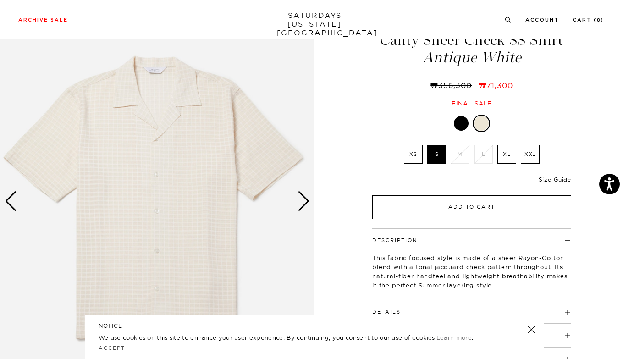
scroll to position [105, 0]
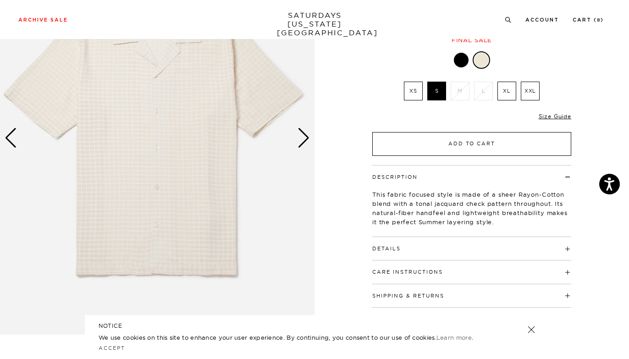
click at [412, 143] on button "Add to Cart" at bounding box center [471, 144] width 199 height 24
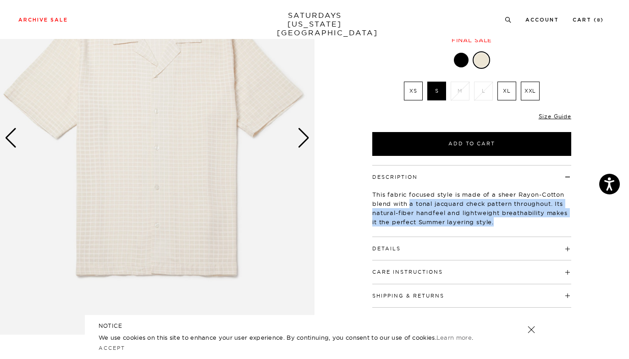
drag, startPoint x: 409, startPoint y: 198, endPoint x: 509, endPoint y: 224, distance: 103.2
click at [509, 224] on p "This fabric focused style is made of a sheer Rayon-Cotton blend with a tonal ja…" at bounding box center [471, 208] width 199 height 37
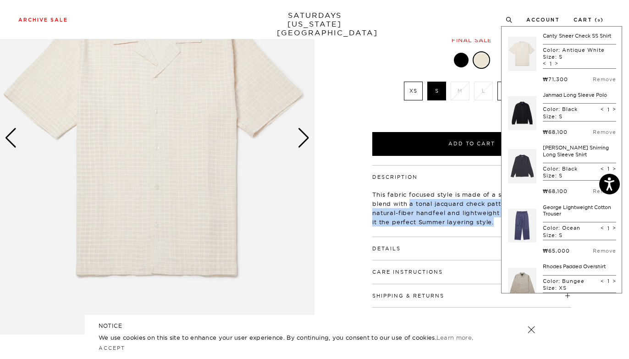
click at [461, 64] on div at bounding box center [461, 60] width 15 height 15
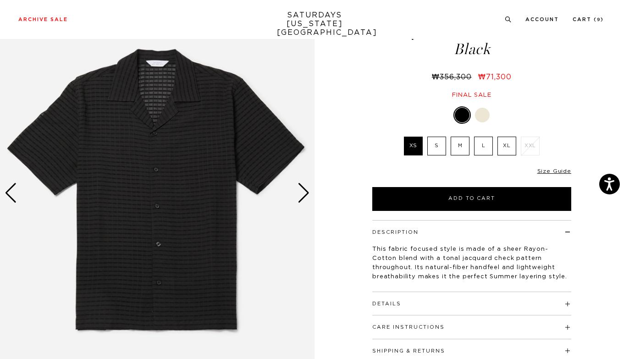
click at [298, 188] on div "Next slide" at bounding box center [303, 193] width 12 height 20
click at [299, 188] on div "Next slide" at bounding box center [303, 193] width 12 height 20
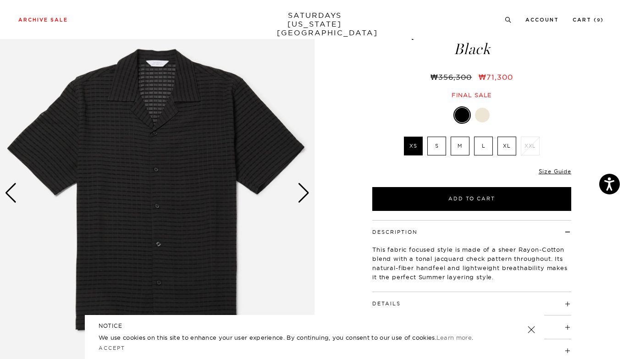
click at [299, 188] on div "Next slide" at bounding box center [303, 193] width 12 height 20
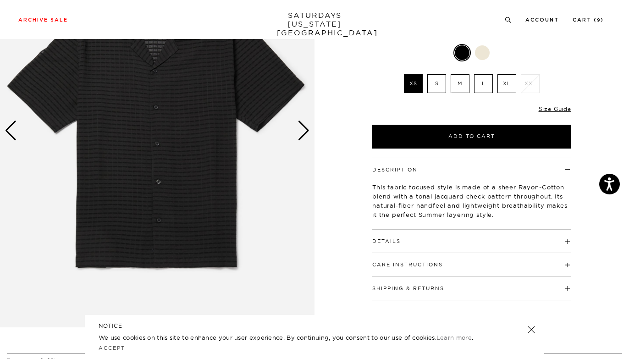
scroll to position [22, 0]
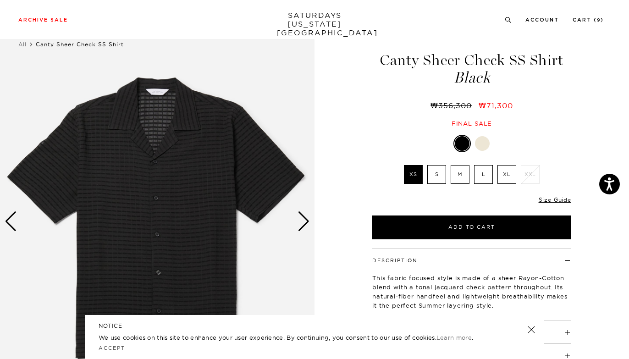
click at [483, 142] on div at bounding box center [482, 143] width 15 height 15
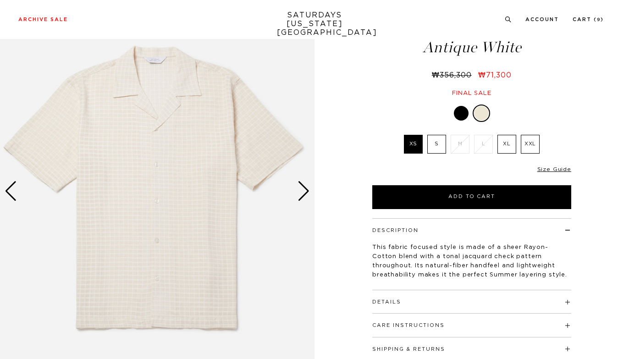
scroll to position [61, 0]
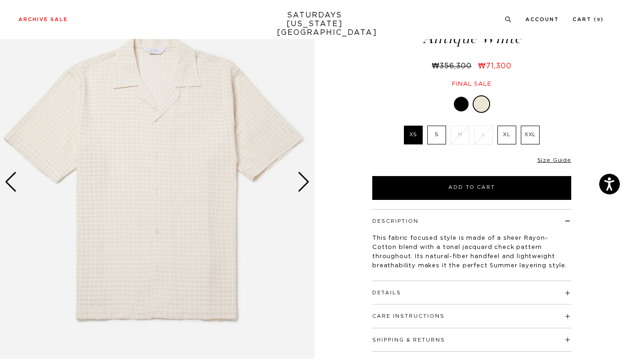
click at [307, 176] on div "Next slide" at bounding box center [303, 182] width 12 height 20
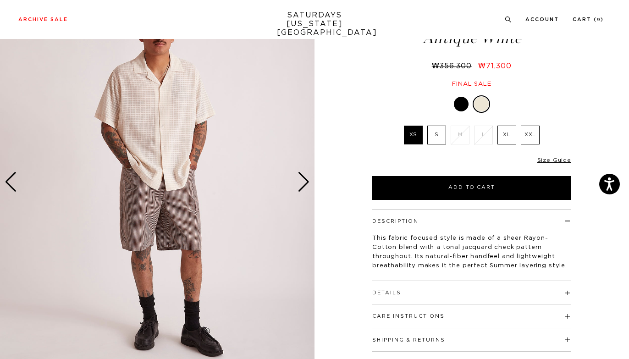
click at [307, 176] on div "Next slide" at bounding box center [303, 182] width 12 height 20
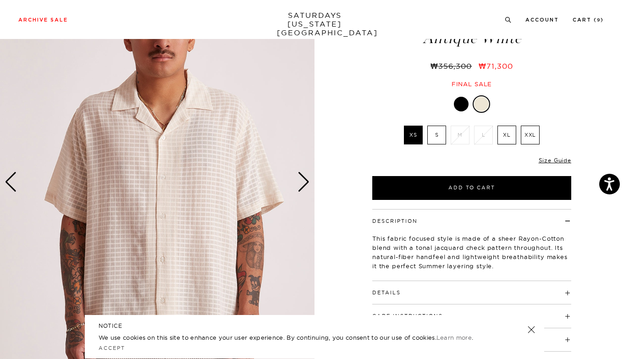
click at [307, 176] on div "Next slide" at bounding box center [303, 182] width 12 height 20
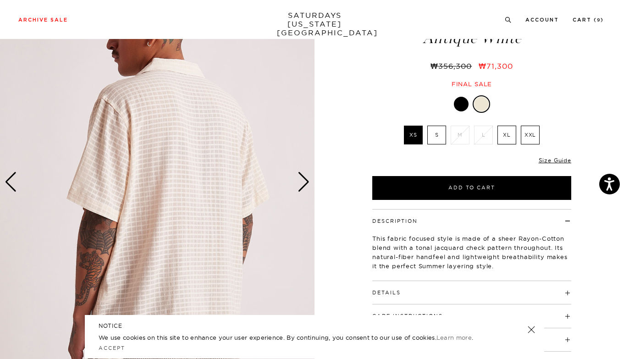
click at [307, 176] on div "Next slide" at bounding box center [303, 182] width 12 height 20
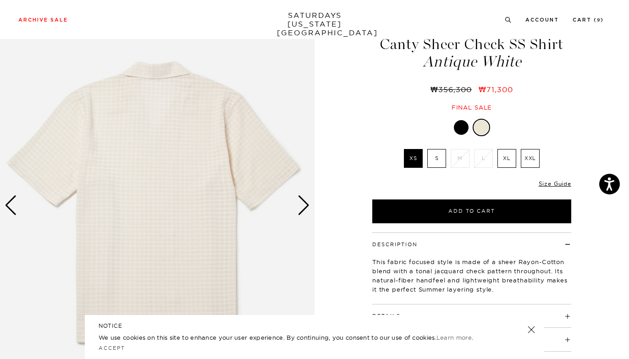
scroll to position [9, 0]
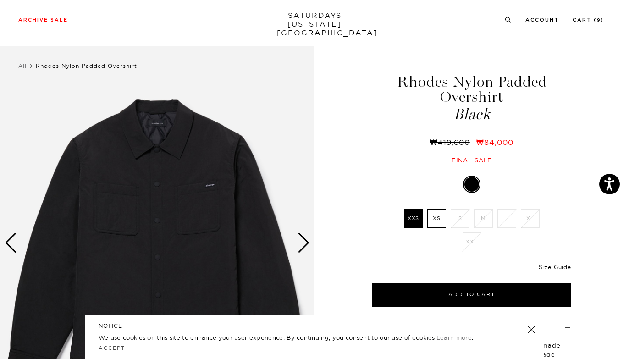
scroll to position [76, 0]
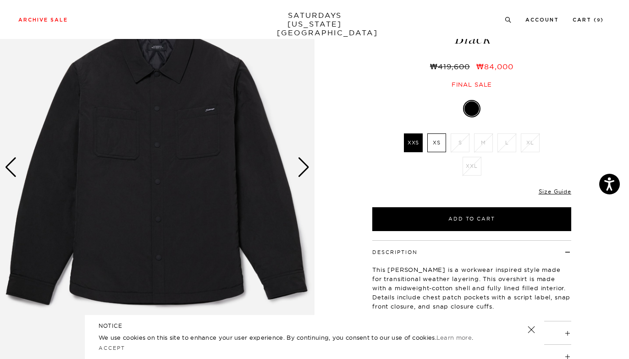
click at [311, 171] on img at bounding box center [157, 167] width 314 height 393
click at [306, 171] on div "Next slide" at bounding box center [303, 167] width 12 height 20
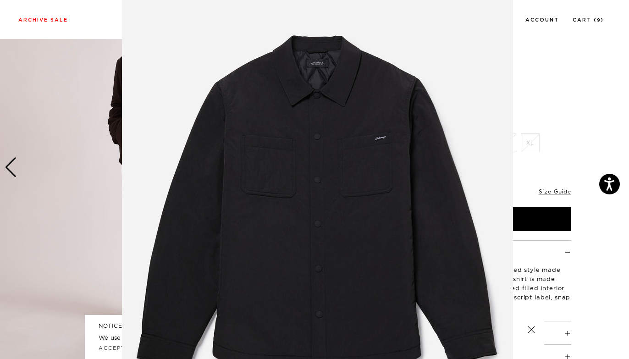
scroll to position [17, 0]
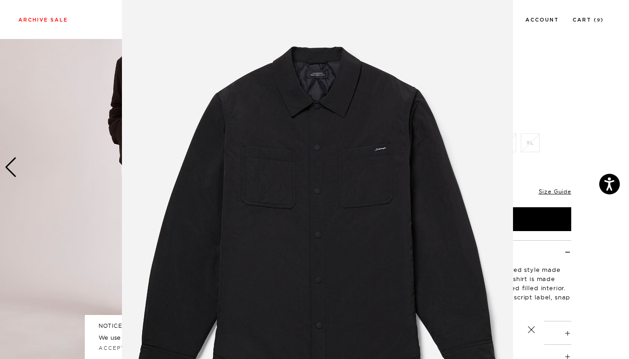
click at [78, 20] on figure at bounding box center [314, 179] width 629 height 359
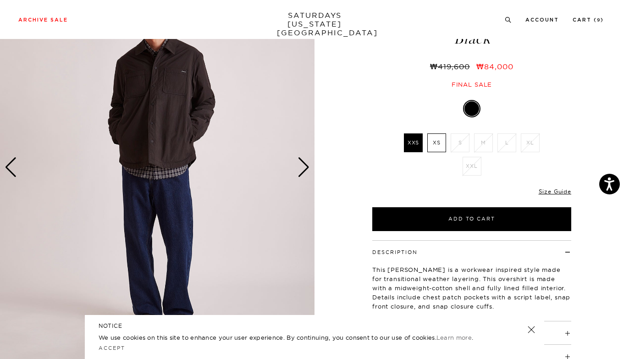
click at [302, 168] on div "Next slide" at bounding box center [303, 167] width 12 height 20
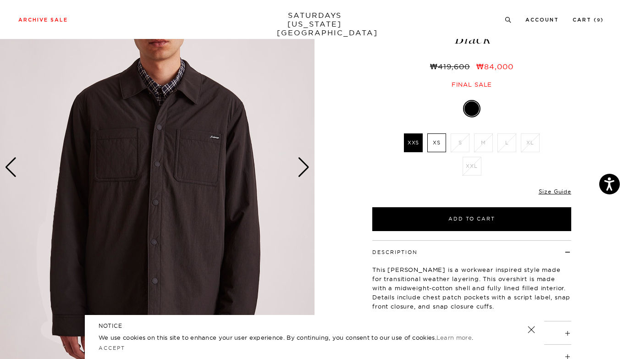
click at [302, 168] on div "Next slide" at bounding box center [303, 167] width 12 height 20
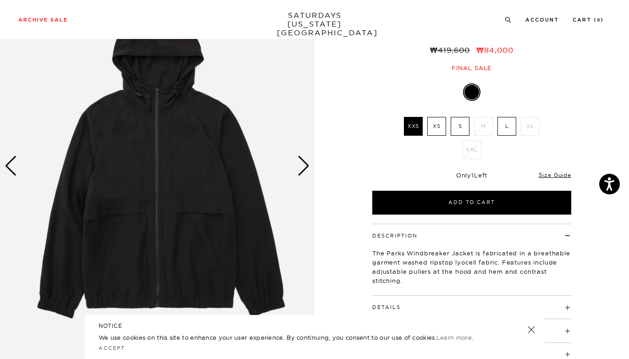
scroll to position [78, 0]
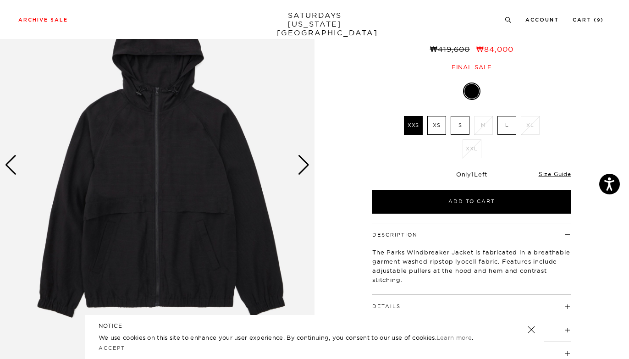
click at [304, 157] on div "Next slide" at bounding box center [303, 165] width 12 height 20
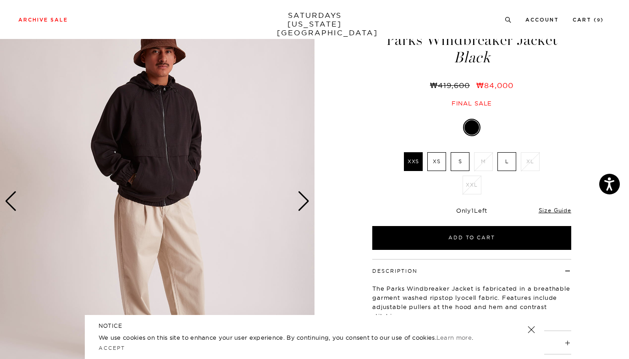
scroll to position [27, 0]
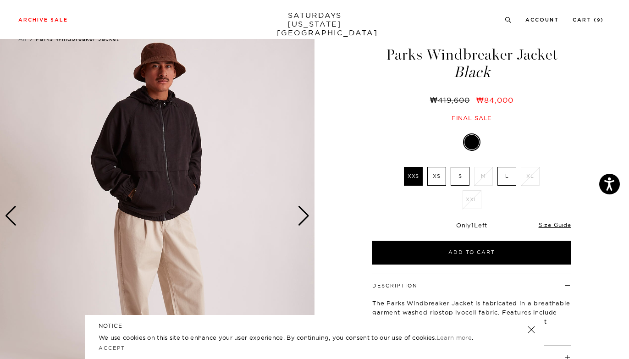
click at [300, 217] on div "Next slide" at bounding box center [303, 216] width 12 height 20
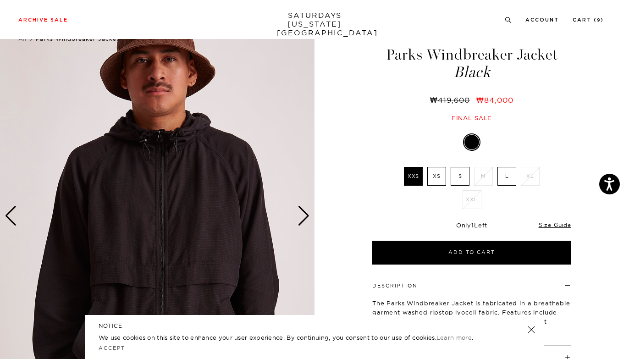
click at [300, 217] on div "Next slide" at bounding box center [303, 216] width 12 height 20
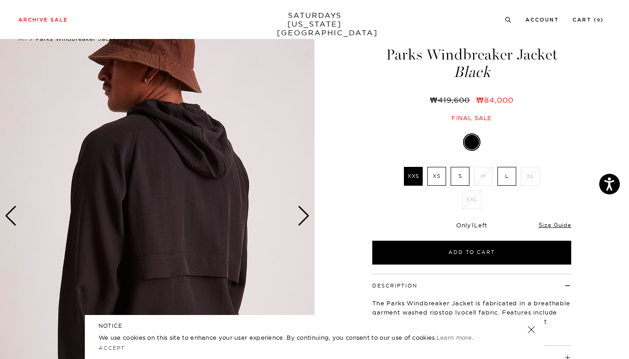
click at [300, 216] on div "Next slide" at bounding box center [303, 216] width 12 height 20
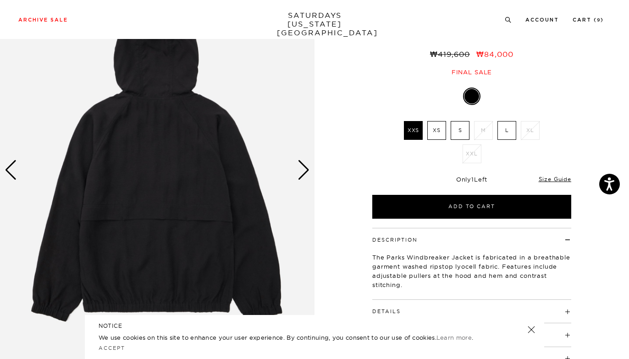
scroll to position [24, 0]
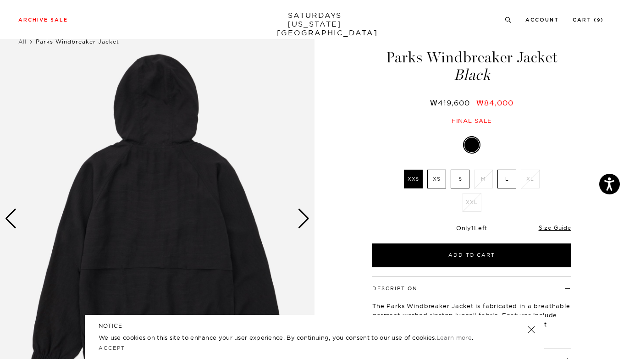
click at [454, 178] on label "S" at bounding box center [460, 179] width 19 height 19
click at [0, 0] on input "S" at bounding box center [0, 0] width 0 height 0
click at [438, 182] on label "XS" at bounding box center [436, 179] width 19 height 19
click at [0, 0] on input "XS" at bounding box center [0, 0] width 0 height 0
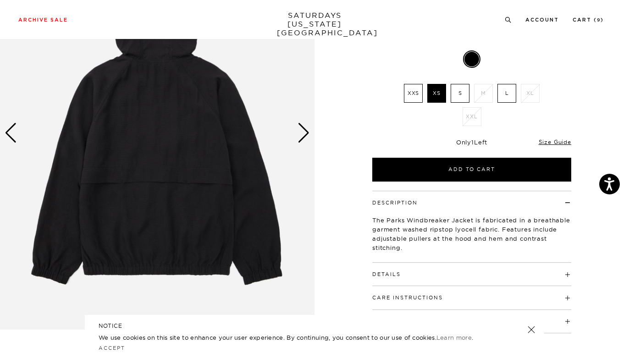
scroll to position [110, 0]
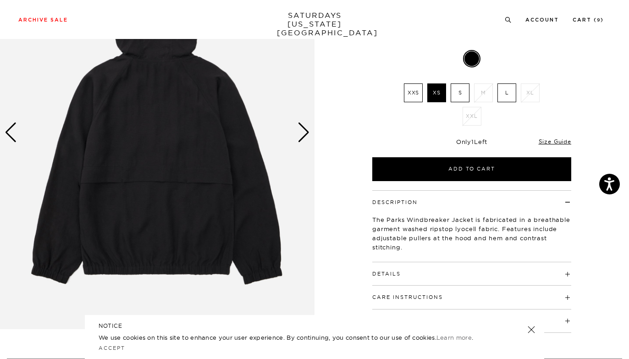
click at [460, 93] on label "S" at bounding box center [460, 92] width 19 height 19
click at [0, 0] on input "S" at bounding box center [0, 0] width 0 height 0
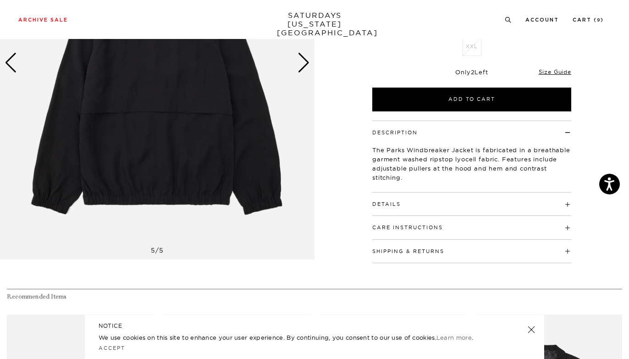
scroll to position [204, 0]
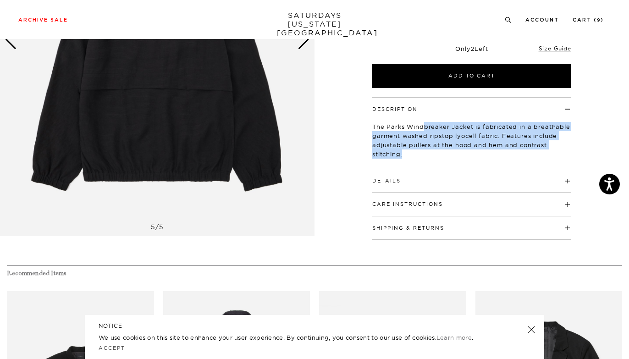
drag, startPoint x: 424, startPoint y: 122, endPoint x: 469, endPoint y: 153, distance: 55.1
click at [469, 153] on p "The Parks Windbreaker Jacket is fabricated in a breathable garment washed ripst…" at bounding box center [471, 140] width 199 height 37
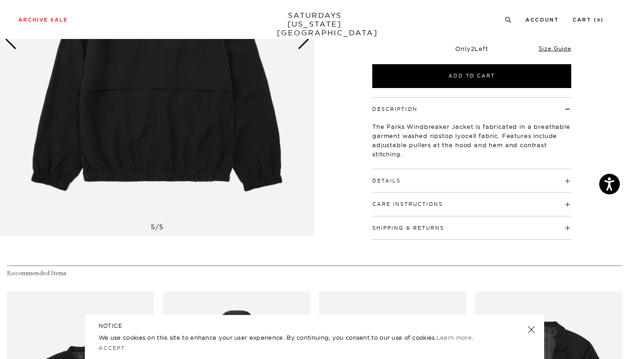
click at [410, 179] on h4 "Details" at bounding box center [471, 176] width 199 height 15
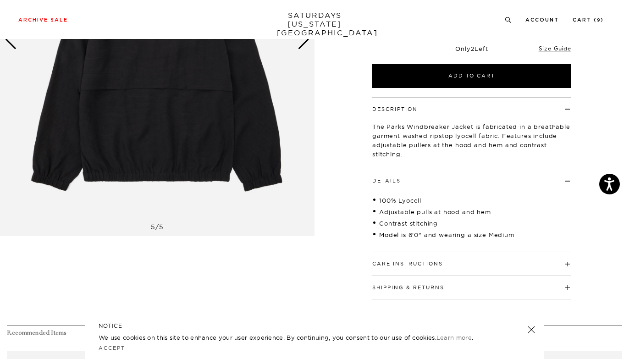
click at [387, 200] on li "100% Lyocell" at bounding box center [471, 200] width 199 height 9
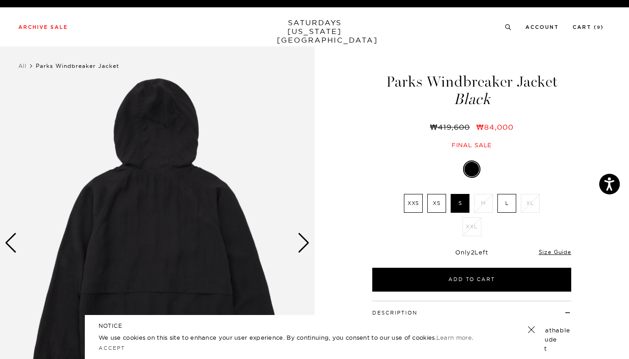
scroll to position [0, 0]
click at [314, 250] on img at bounding box center [157, 242] width 314 height 393
click at [304, 246] on div "Next slide" at bounding box center [303, 243] width 12 height 20
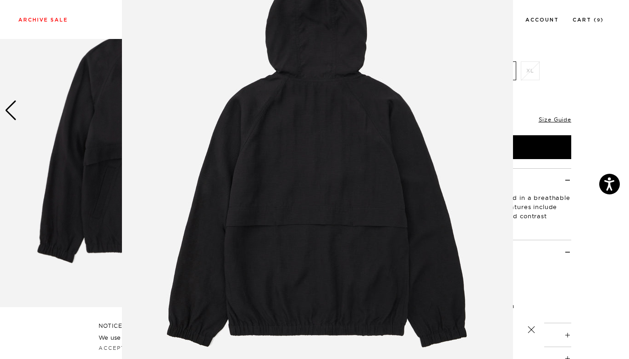
scroll to position [71, 0]
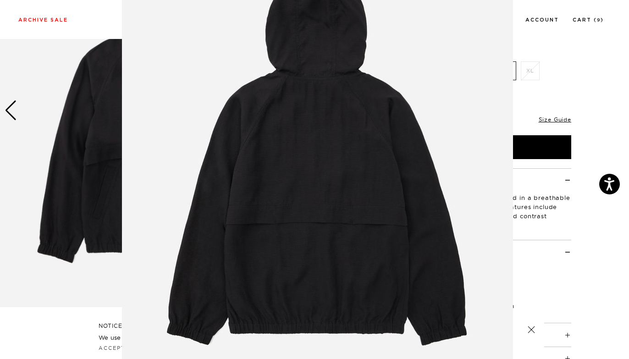
click at [587, 260] on figure at bounding box center [314, 179] width 629 height 359
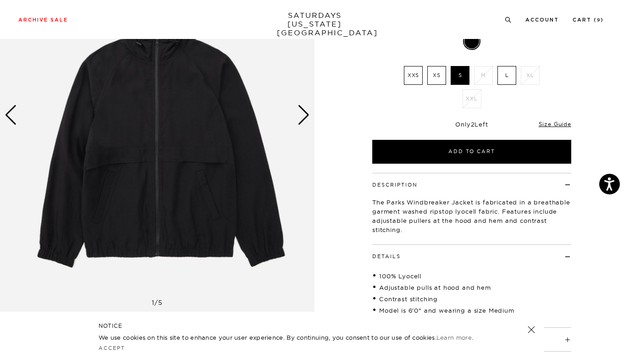
scroll to position [231, 0]
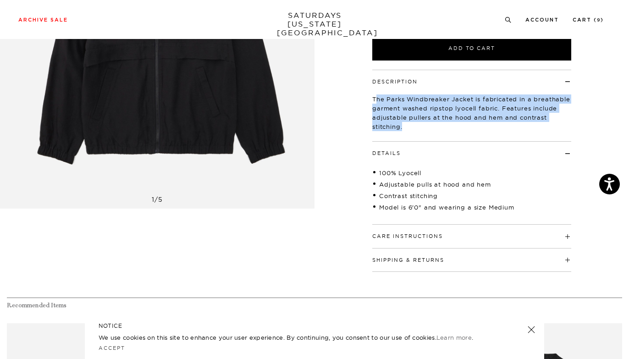
drag, startPoint x: 378, startPoint y: 94, endPoint x: 455, endPoint y: 130, distance: 85.7
click at [455, 130] on div "The Parks Windbreaker Jacket is fabricated in a breathable garment washed ripst…" at bounding box center [471, 109] width 199 height 48
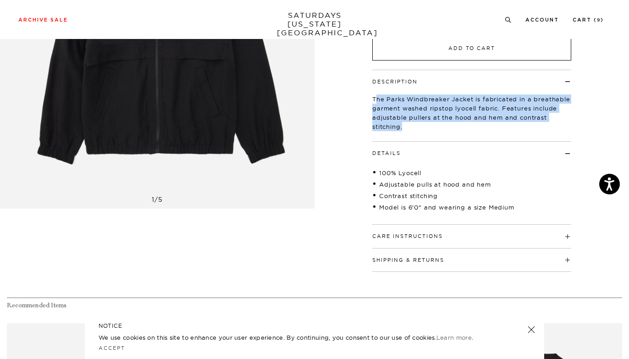
click at [428, 50] on button "Add to Cart" at bounding box center [471, 49] width 199 height 24
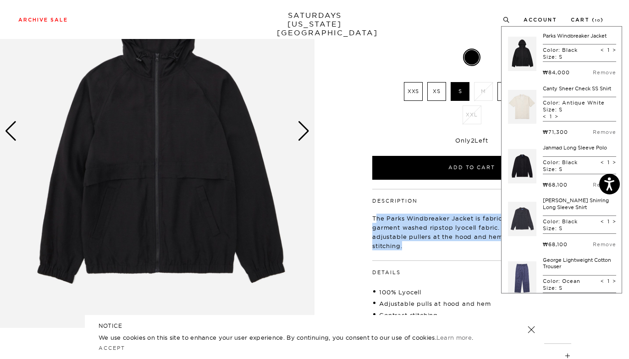
scroll to position [0, 0]
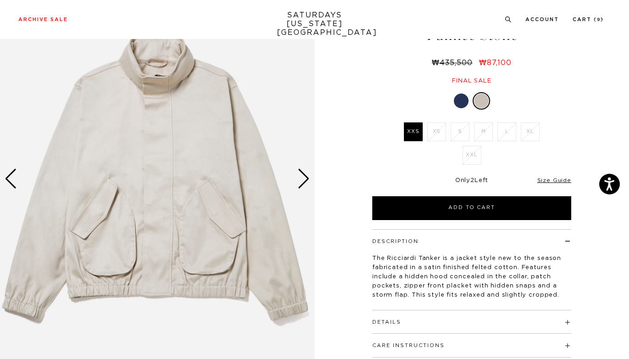
scroll to position [72, 0]
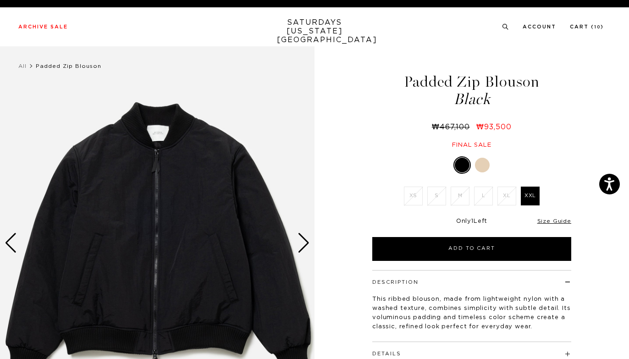
click at [489, 161] on div at bounding box center [482, 165] width 15 height 15
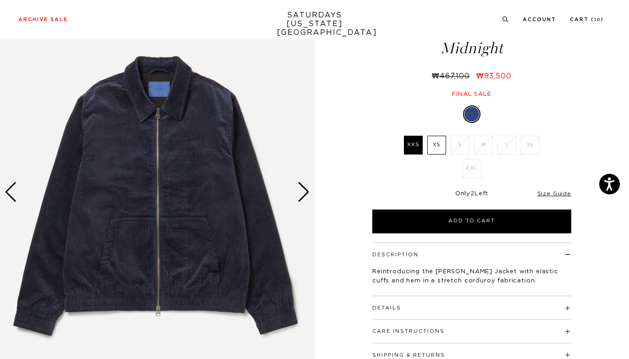
scroll to position [48, 0]
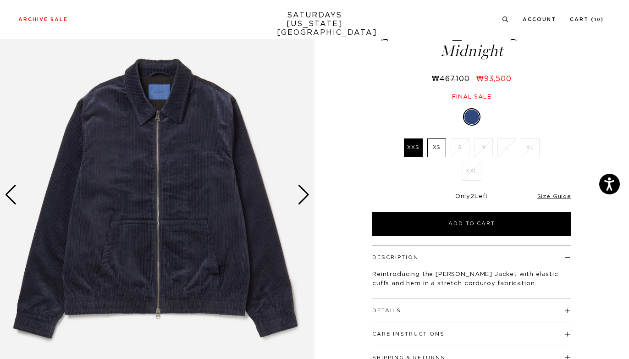
click at [305, 193] on div "Next slide" at bounding box center [303, 195] width 12 height 20
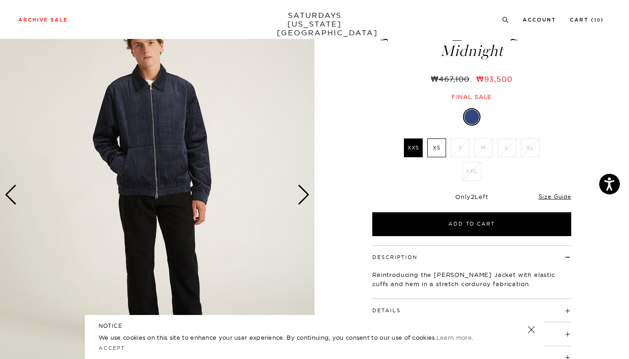
click at [305, 193] on div "Next slide" at bounding box center [303, 195] width 12 height 20
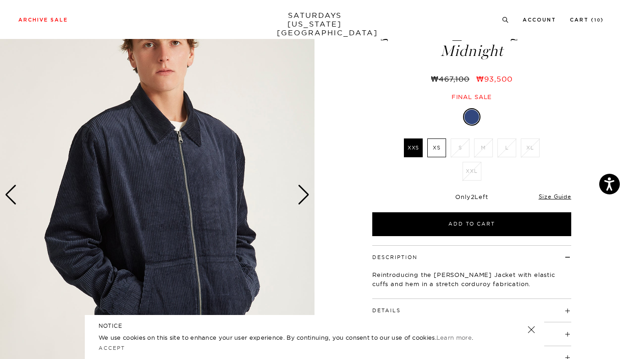
click at [308, 194] on div "Next slide" at bounding box center [303, 195] width 12 height 20
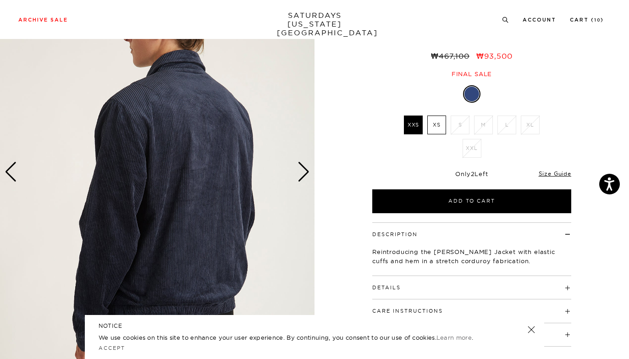
scroll to position [63, 0]
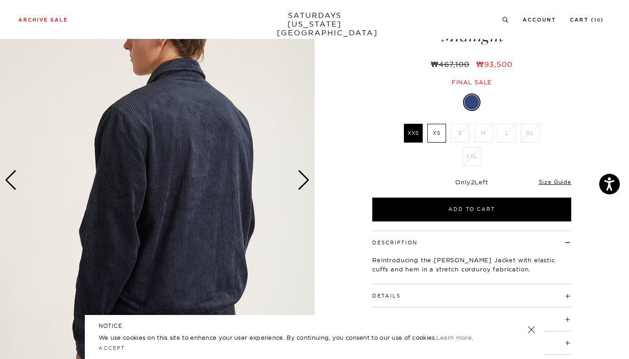
click at [293, 179] on img at bounding box center [157, 179] width 314 height 393
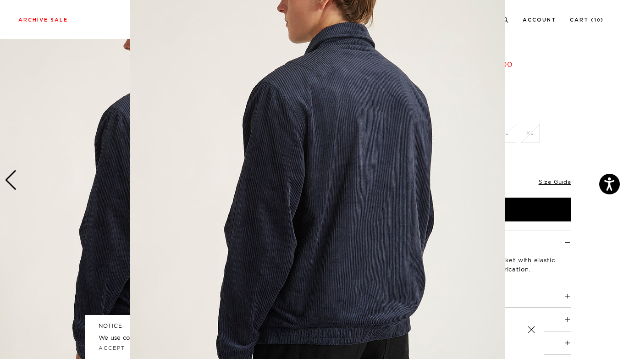
scroll to position [71, 0]
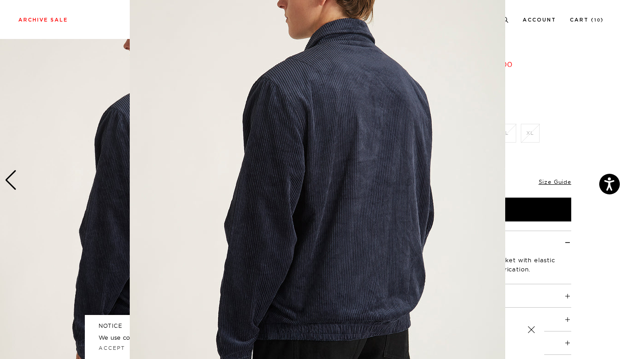
click at [552, 262] on figure at bounding box center [314, 179] width 629 height 359
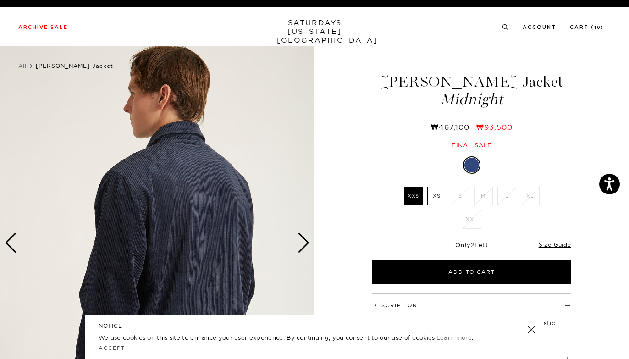
scroll to position [0, 0]
drag, startPoint x: 412, startPoint y: 74, endPoint x: 520, endPoint y: 109, distance: 113.6
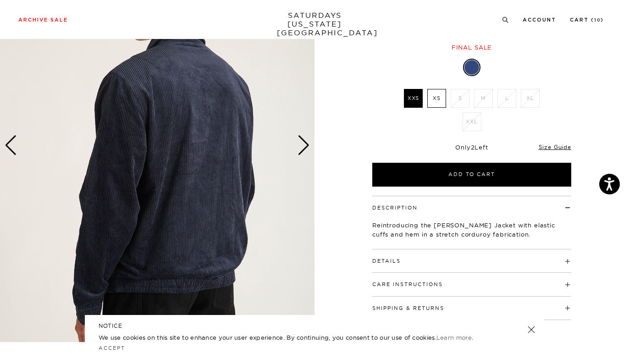
scroll to position [117, 0]
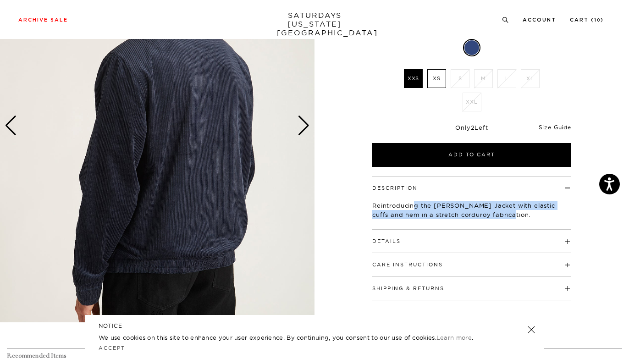
drag, startPoint x: 416, startPoint y: 201, endPoint x: 522, endPoint y: 215, distance: 106.9
click at [522, 215] on p "Reintroducing the [PERSON_NAME] Jacket with elastic cuffs and hem in a stretch …" at bounding box center [471, 210] width 199 height 18
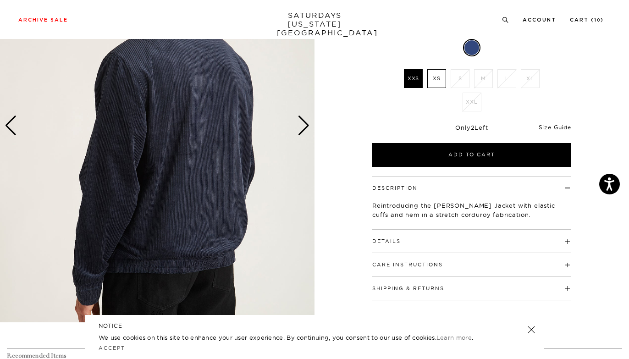
click at [385, 244] on div "Details 79% Cotton / 20% Modal / 1% Spandex Front body welt pockets Standard fr…" at bounding box center [471, 241] width 199 height 23
click at [387, 240] on button "Details" at bounding box center [386, 241] width 28 height 5
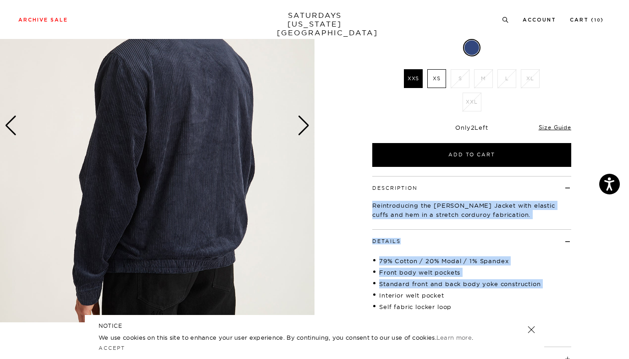
drag, startPoint x: 373, startPoint y: 198, endPoint x: 479, endPoint y: 288, distance: 139.2
click at [479, 288] on div "Description Reintroducing the [PERSON_NAME] Jacket with elastic cuffs and hem i…" at bounding box center [471, 285] width 229 height 218
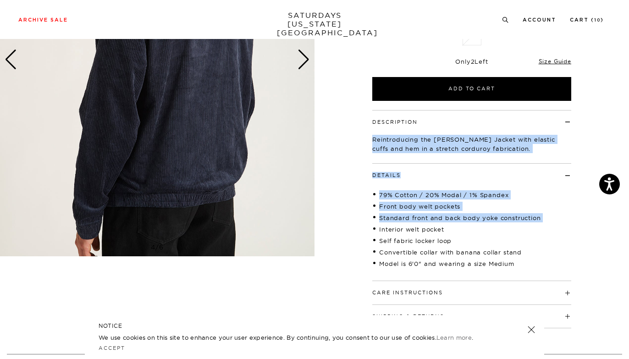
scroll to position [209, 0]
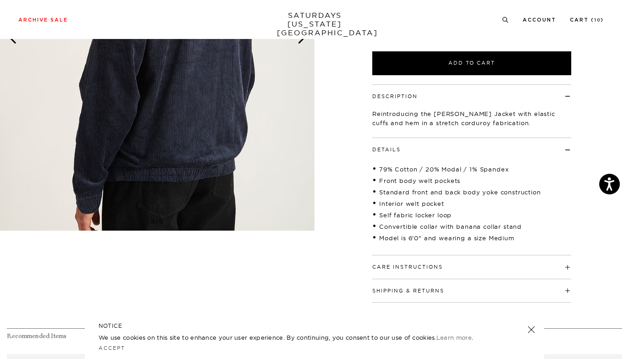
click at [529, 230] on ul "79% Cotton / 20% Modal / 1% Spandex Front body welt pockets Standard front and …" at bounding box center [471, 203] width 199 height 83
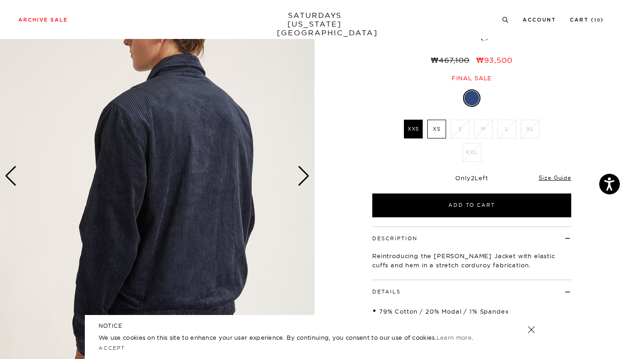
scroll to position [47, 0]
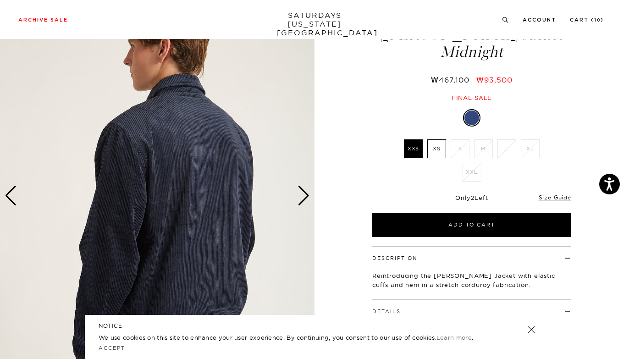
click at [434, 147] on label "XS" at bounding box center [436, 148] width 19 height 19
click at [0, 0] on input "XS" at bounding box center [0, 0] width 0 height 0
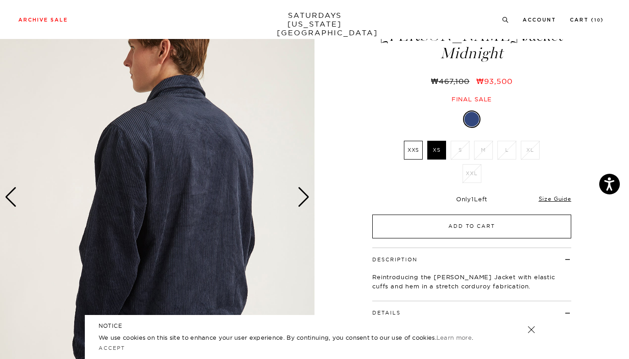
click at [408, 220] on button "Add to Cart" at bounding box center [471, 227] width 199 height 24
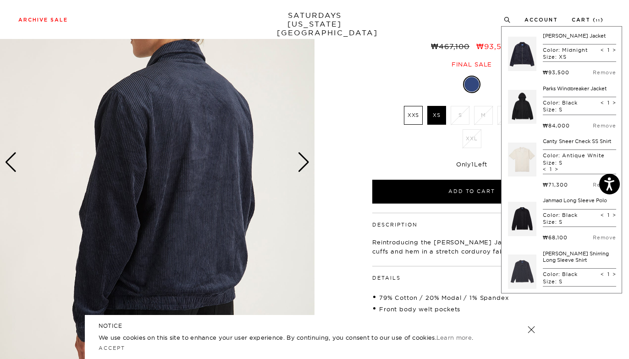
scroll to position [89, 0]
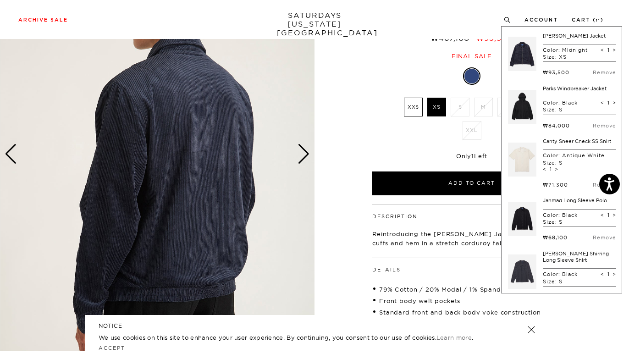
click at [300, 154] on div "Next slide" at bounding box center [303, 154] width 12 height 20
click at [303, 154] on div "Next slide" at bounding box center [303, 154] width 12 height 20
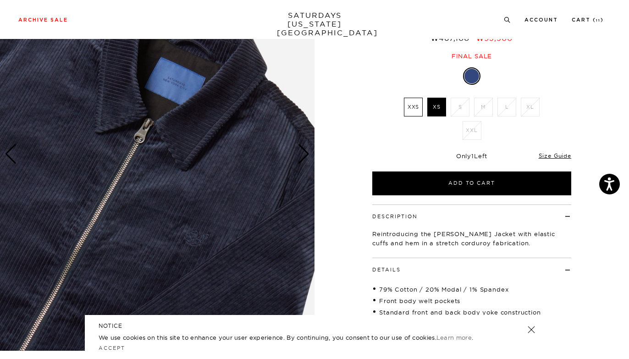
click at [303, 154] on div "Next slide" at bounding box center [303, 154] width 12 height 20
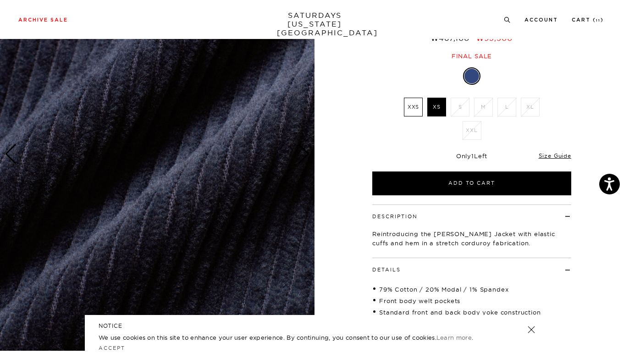
click at [9, 150] on div "Previous slide" at bounding box center [11, 154] width 12 height 20
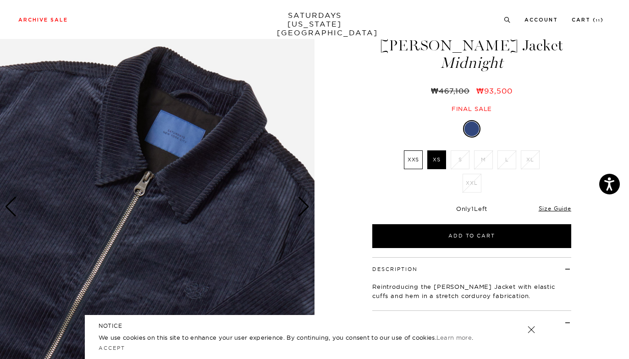
scroll to position [22, 0]
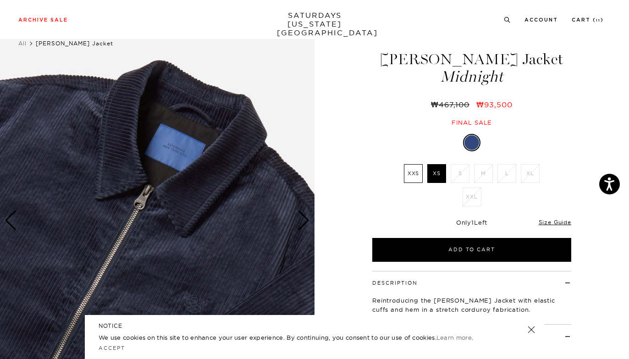
click at [302, 218] on div "Next slide" at bounding box center [303, 220] width 12 height 20
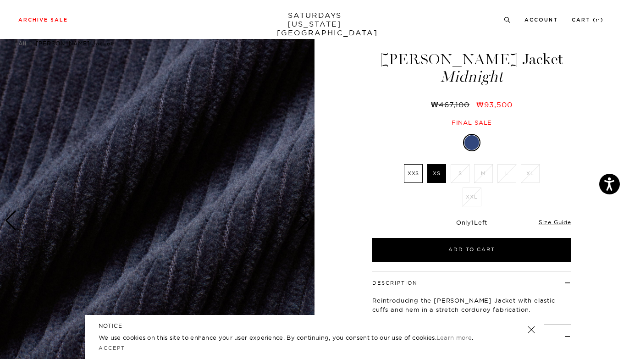
click at [302, 218] on div "Next slide" at bounding box center [303, 220] width 12 height 20
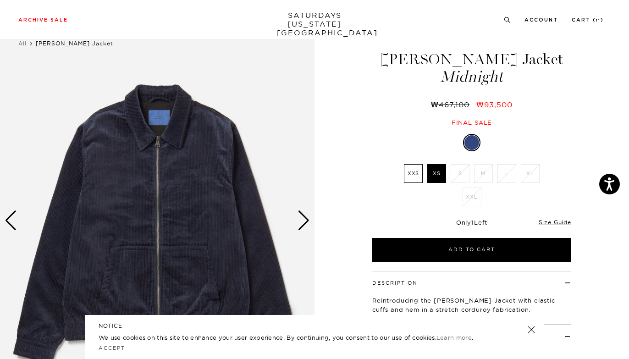
click at [302, 218] on div "Next slide" at bounding box center [303, 220] width 12 height 20
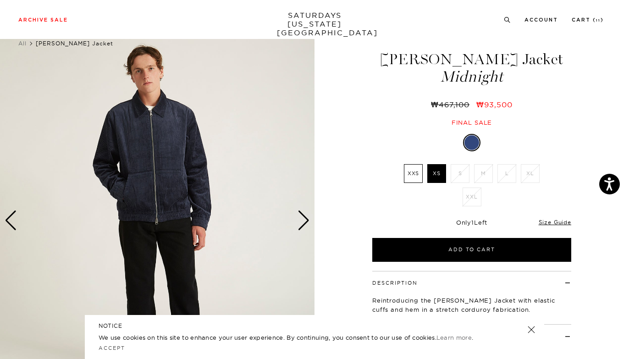
click at [302, 218] on div "Next slide" at bounding box center [303, 220] width 12 height 20
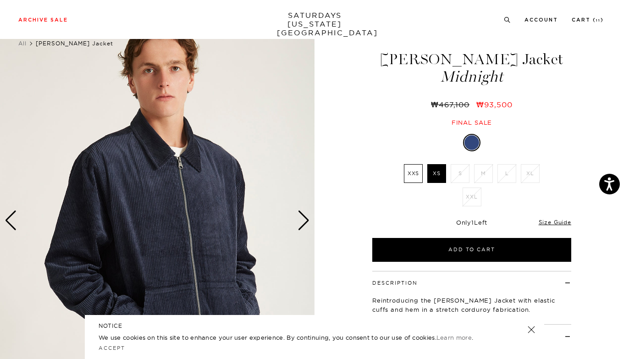
click at [302, 218] on div "Next slide" at bounding box center [303, 220] width 12 height 20
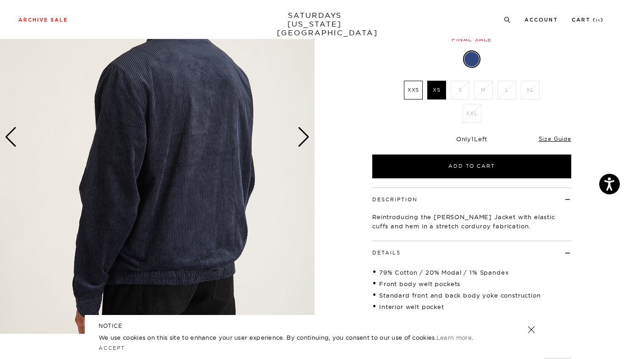
scroll to position [148, 0]
